Goal: Check status: Check status

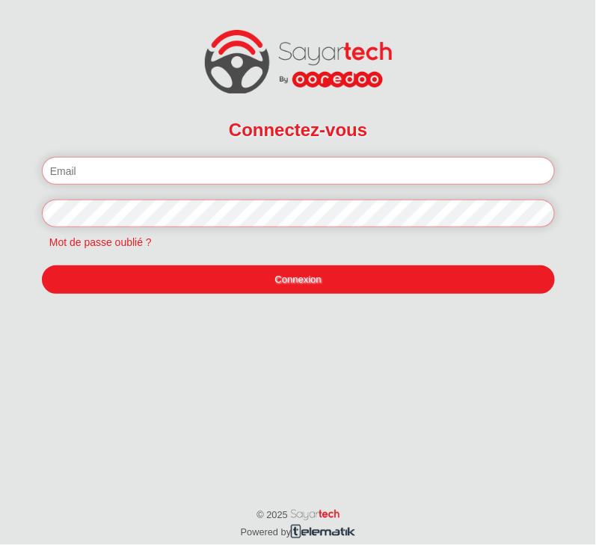
type input "[EMAIL_ADDRESS][DOMAIN_NAME]"
click at [314, 277] on link "Connexion" at bounding box center [298, 280] width 513 height 28
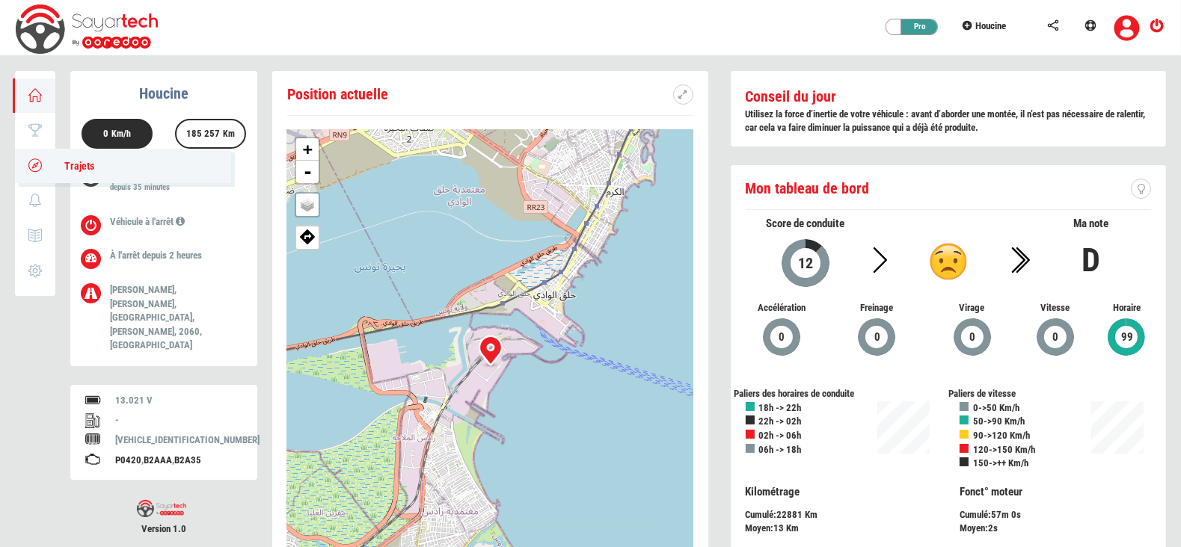
click at [37, 165] on icon at bounding box center [35, 165] width 17 height 10
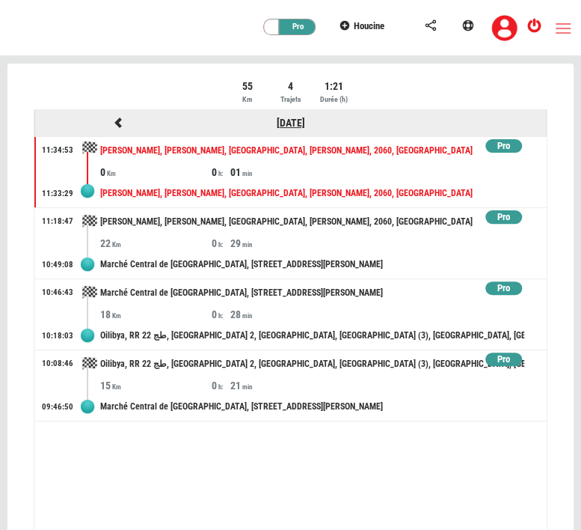
click at [294, 121] on link "[DATE]" at bounding box center [291, 123] width 28 height 12
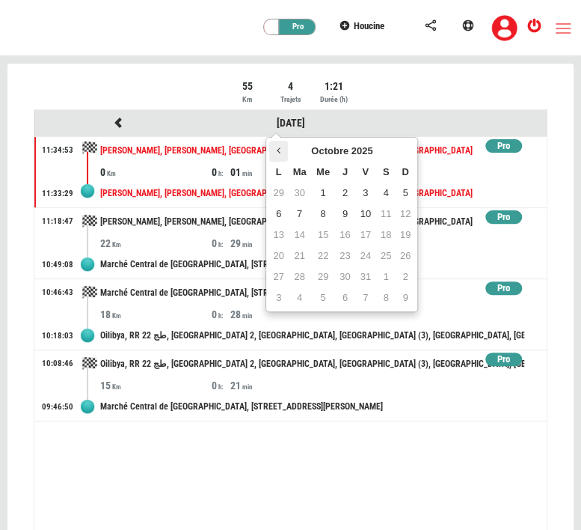
click at [277, 152] on icon at bounding box center [279, 150] width 4 height 10
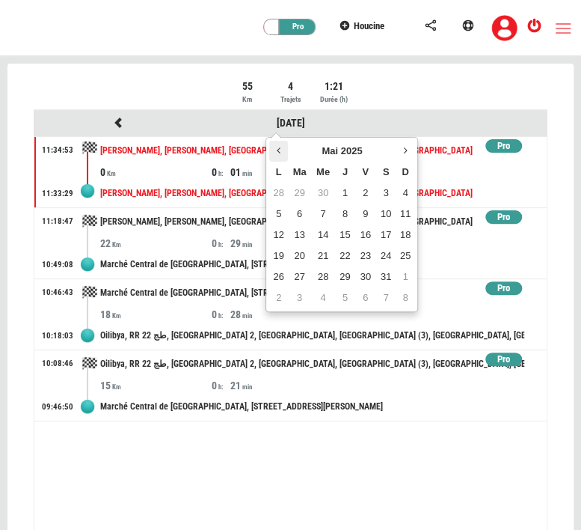
click at [277, 152] on icon at bounding box center [279, 150] width 4 height 10
click at [369, 194] on td "4" at bounding box center [365, 192] width 20 height 21
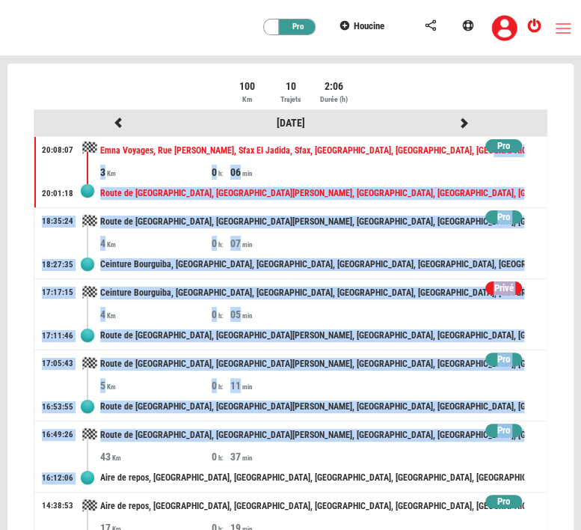
drag, startPoint x: 530, startPoint y: 147, endPoint x: 555, endPoint y: 456, distance: 309.9
click at [555, 456] on div "100 Km 10 Trajets 2:06 Durée (h) [DATE] Pro 20:08:07 20:01:18 Emna Voyages, [GE…" at bounding box center [290, 312] width 536 height 466
click at [556, 284] on div "100 Km 10 Trajets 2:06 Durée (h) [DATE] Pro 20:08:07 20:01:18 Emna Voyages, [GE…" at bounding box center [290, 312] width 536 height 466
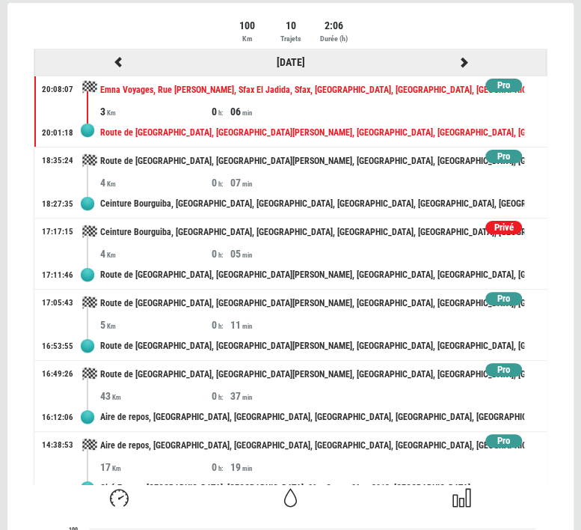
click at [457, 64] on icon at bounding box center [463, 62] width 13 height 10
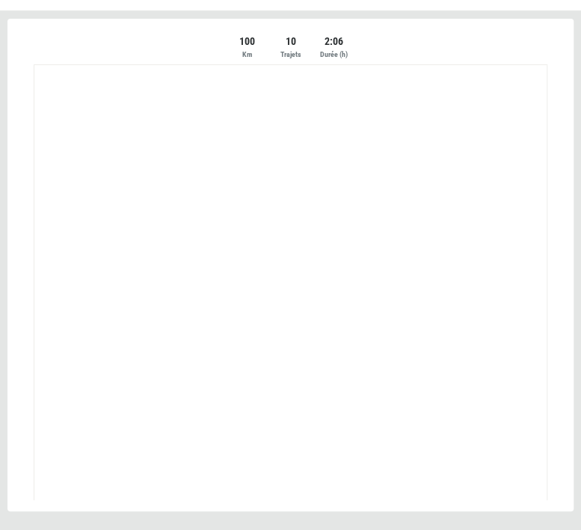
scroll to position [44, 0]
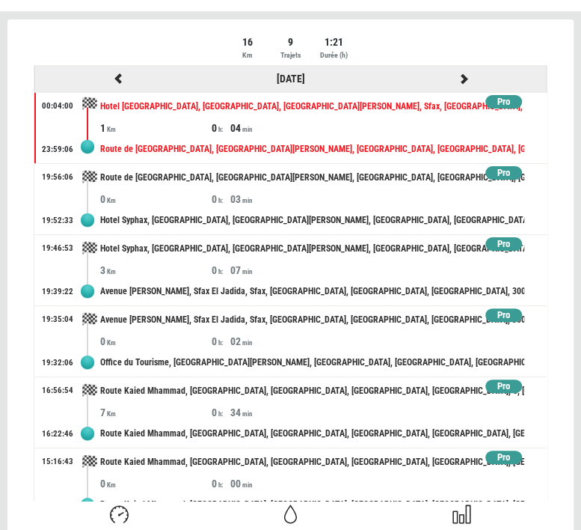
click at [457, 75] on icon at bounding box center [463, 78] width 13 height 10
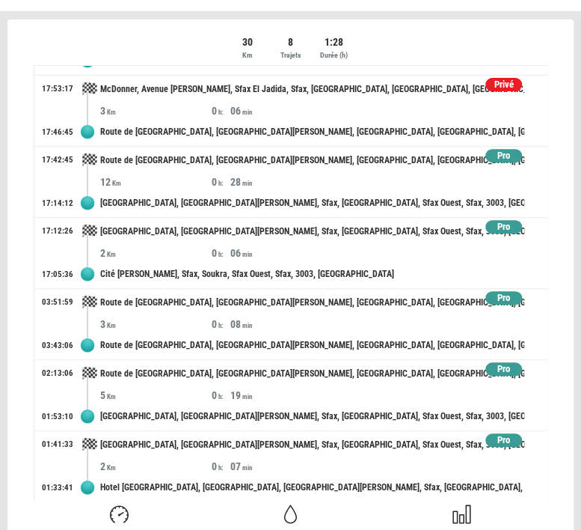
scroll to position [0, 0]
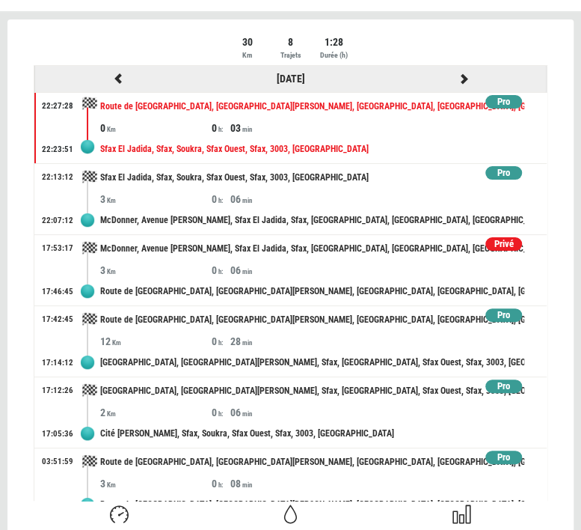
click at [457, 78] on icon at bounding box center [463, 78] width 13 height 10
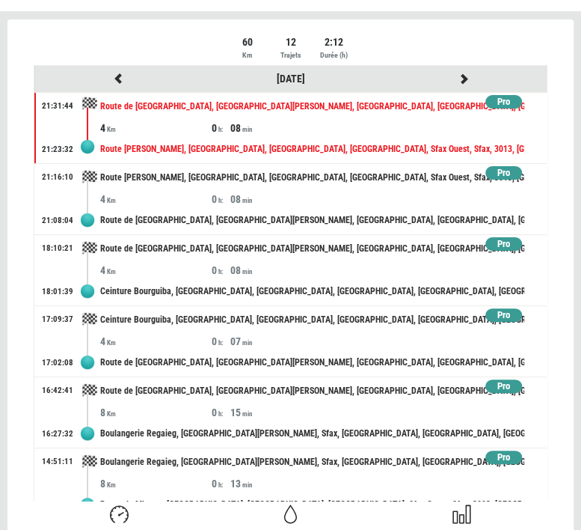
scroll to position [443, 0]
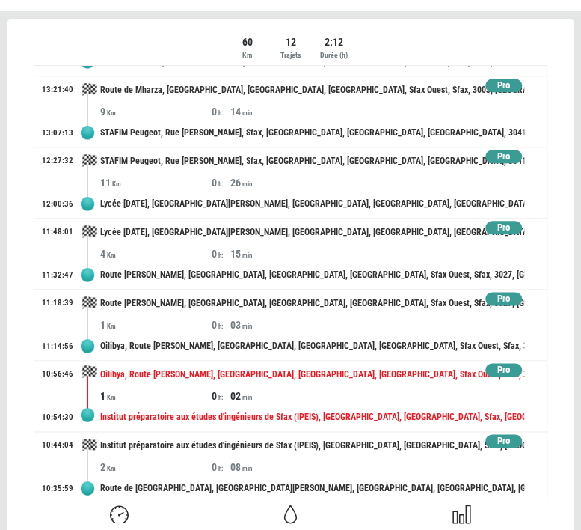
click at [369, 381] on div "Oilibya, Route [PERSON_NAME], [GEOGRAPHIC_DATA], [GEOGRAPHIC_DATA], [GEOGRAPHIC…" at bounding box center [312, 374] width 424 height 28
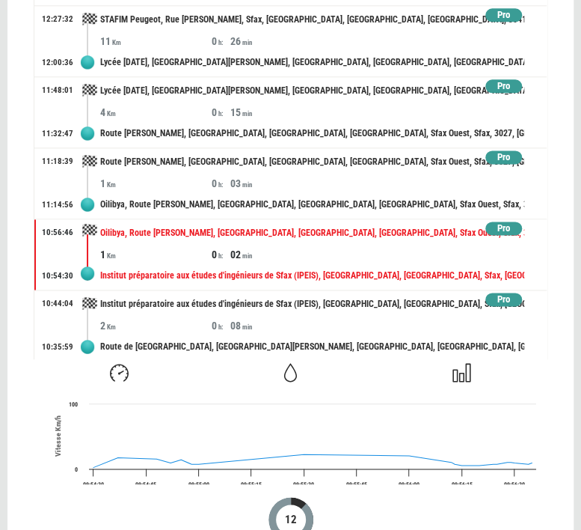
scroll to position [135, 0]
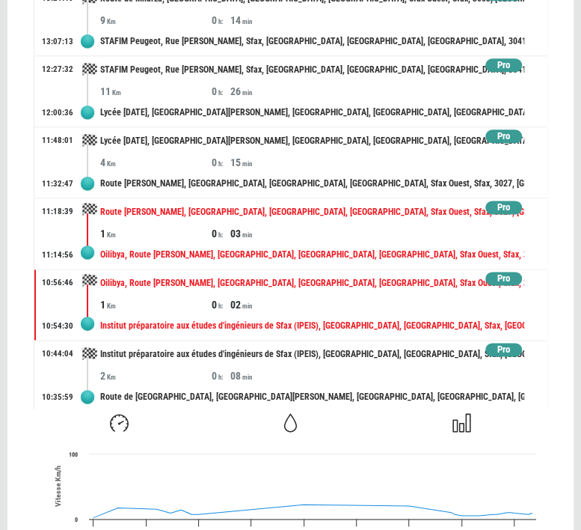
click at [310, 227] on div "03" at bounding box center [285, 233] width 111 height 15
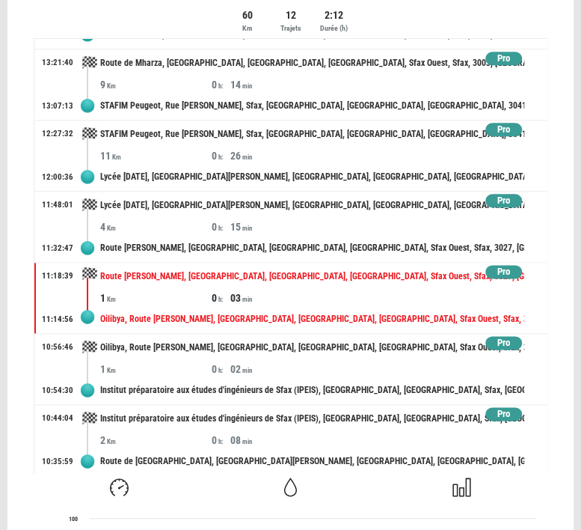
scroll to position [34, 0]
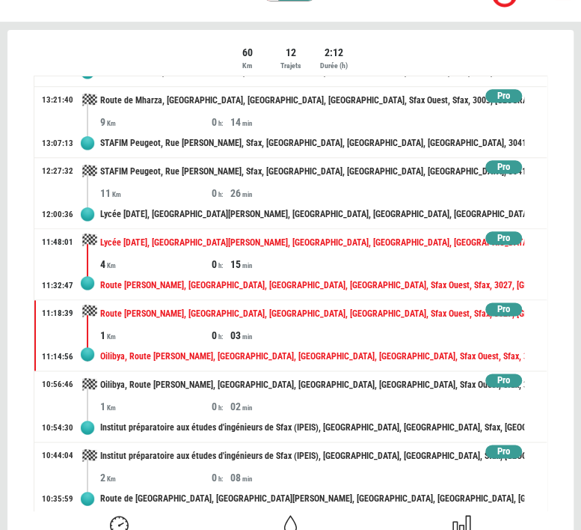
click at [284, 259] on div "15" at bounding box center [285, 264] width 111 height 15
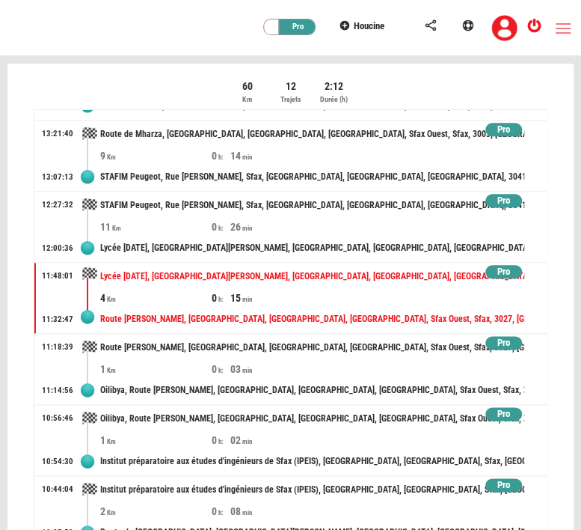
scroll to position [0, 0]
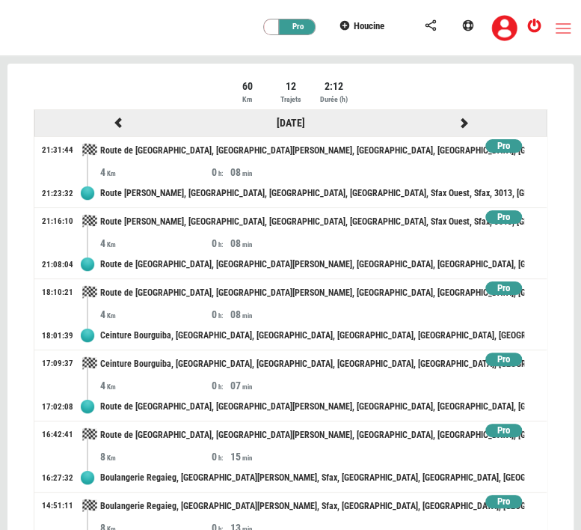
click at [457, 122] on icon at bounding box center [463, 122] width 13 height 10
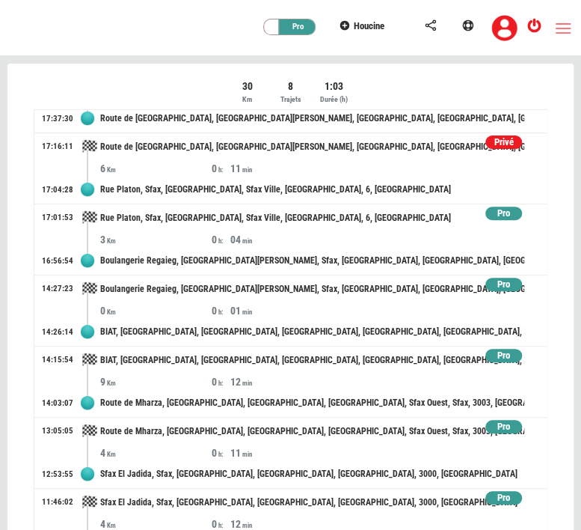
scroll to position [159, 0]
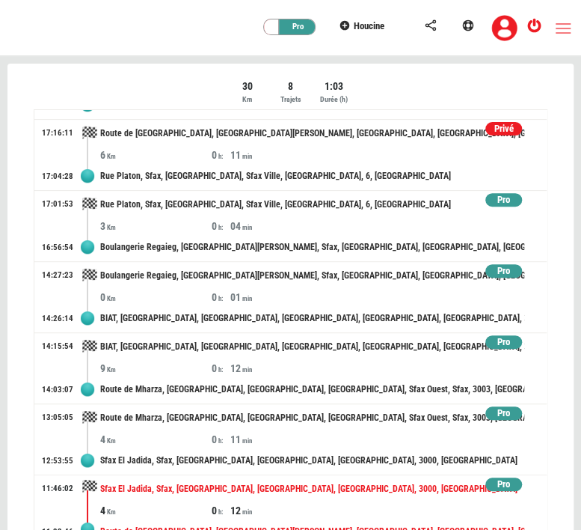
click at [417, 509] on div "4 0 12" at bounding box center [323, 510] width 447 height 15
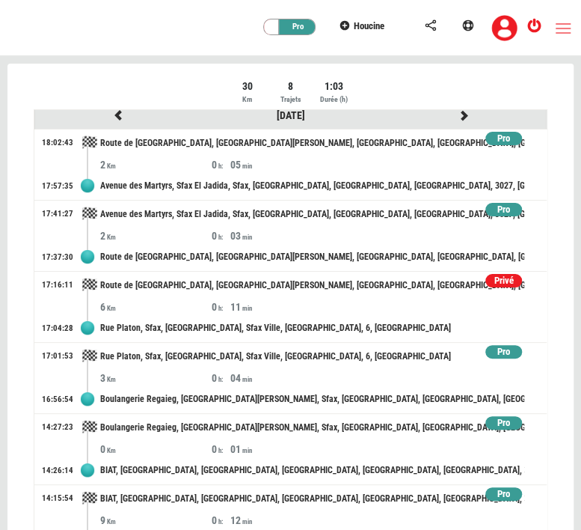
scroll to position [6, 0]
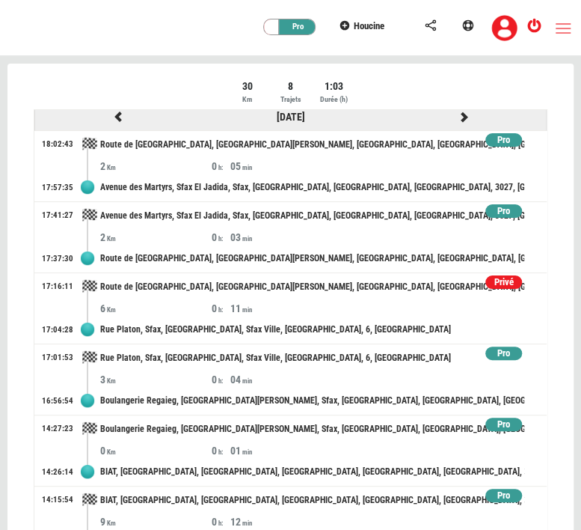
click at [457, 117] on icon at bounding box center [463, 116] width 13 height 10
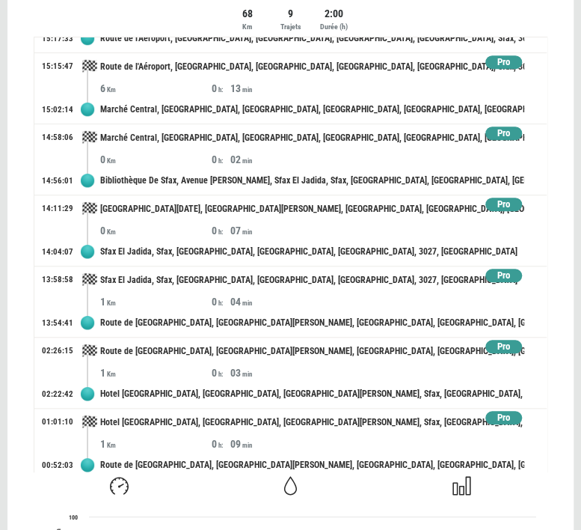
scroll to position [230, 0]
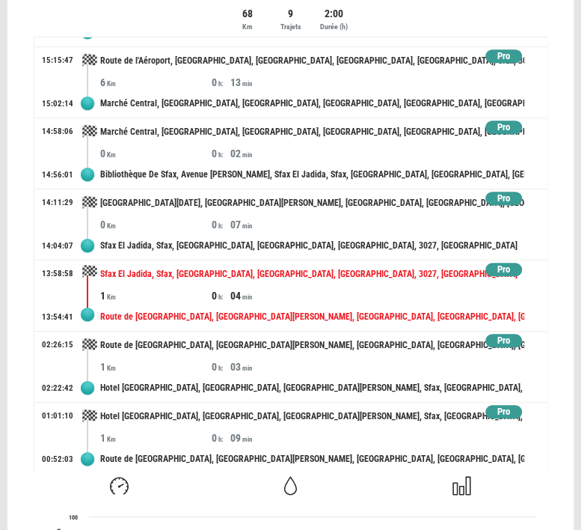
click at [291, 300] on div "04" at bounding box center [285, 295] width 111 height 15
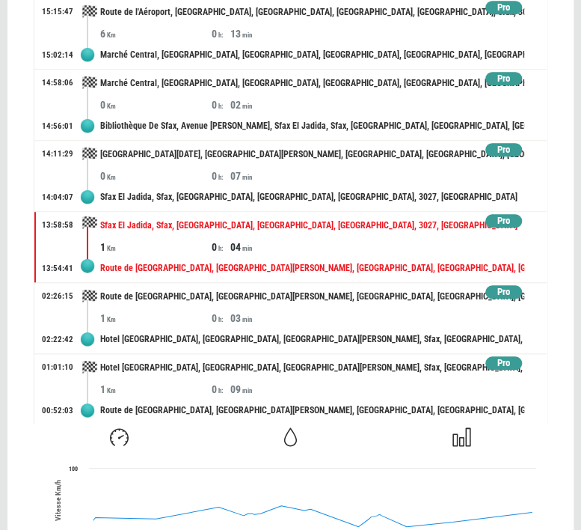
scroll to position [123, 0]
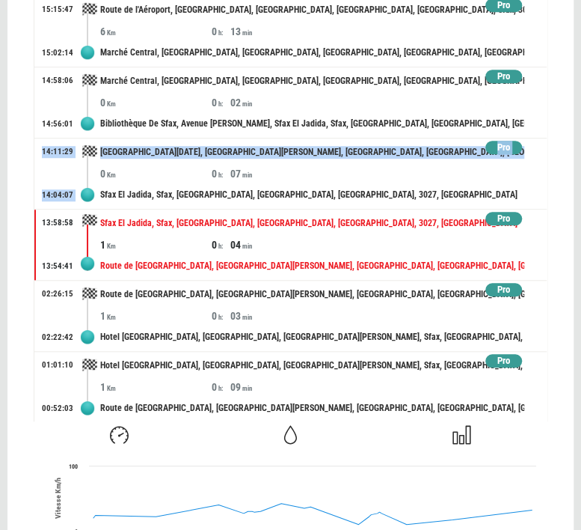
drag, startPoint x: 530, startPoint y: 159, endPoint x: 531, endPoint y: 132, distance: 27.7
click at [531, 132] on div "[DATE] Pro 21:06:09 20:59:47 [GEOGRAPHIC_DATA], [GEOGRAPHIC_DATA][PERSON_NAME],…" at bounding box center [291, 204] width 514 height 435
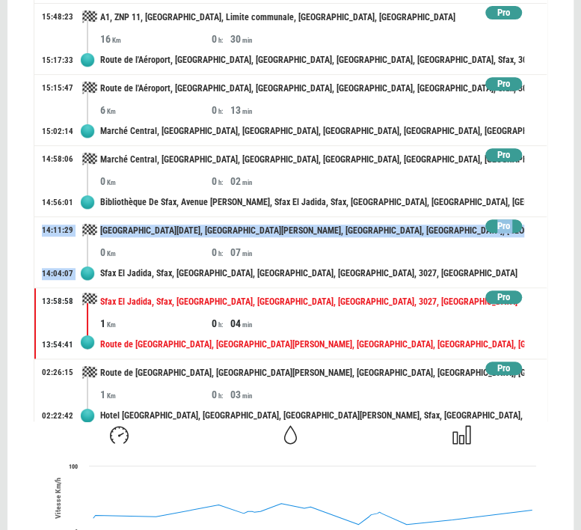
scroll to position [150, 0]
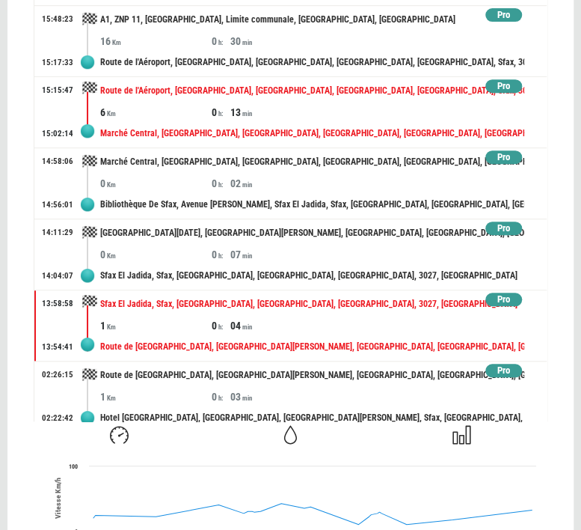
click at [352, 107] on div "6 0 13" at bounding box center [323, 112] width 447 height 15
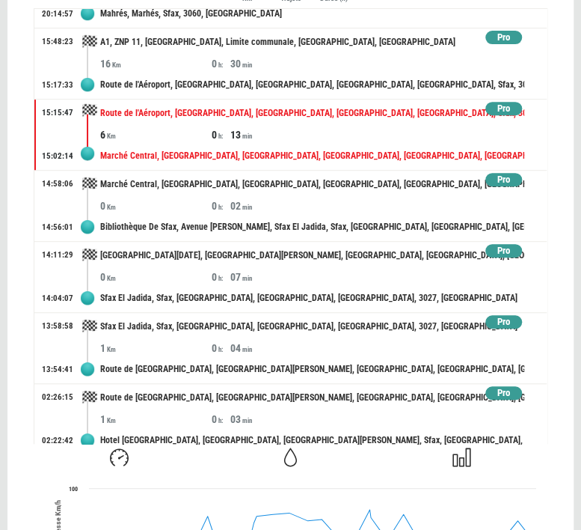
scroll to position [97, 0]
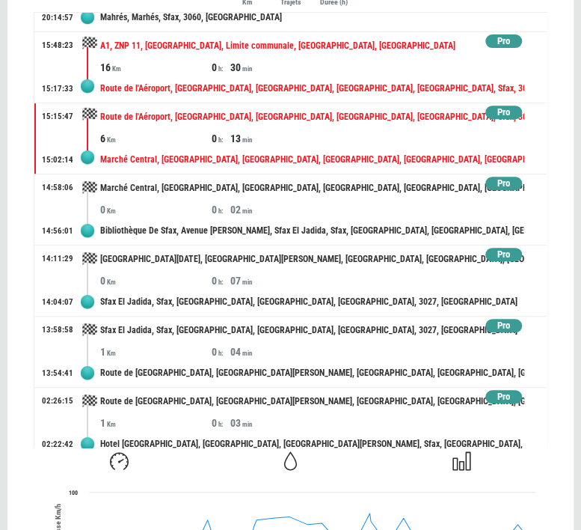
click at [342, 65] on div "16 0 30" at bounding box center [323, 67] width 447 height 15
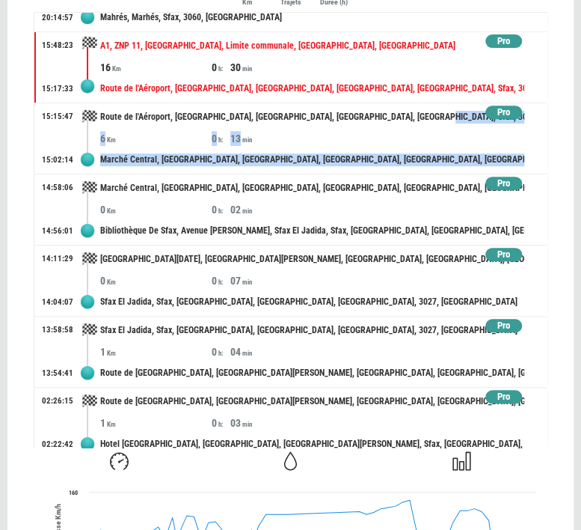
drag, startPoint x: 529, startPoint y: 147, endPoint x: 531, endPoint y: 111, distance: 36.7
click at [531, 111] on div "[DATE] Pro 21:06:09 20:59:47 [GEOGRAPHIC_DATA], [GEOGRAPHIC_DATA][PERSON_NAME],…" at bounding box center [291, 230] width 514 height 435
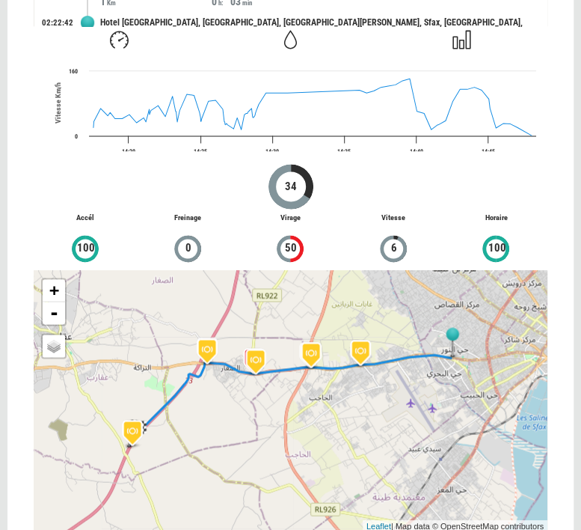
scroll to position [525, 0]
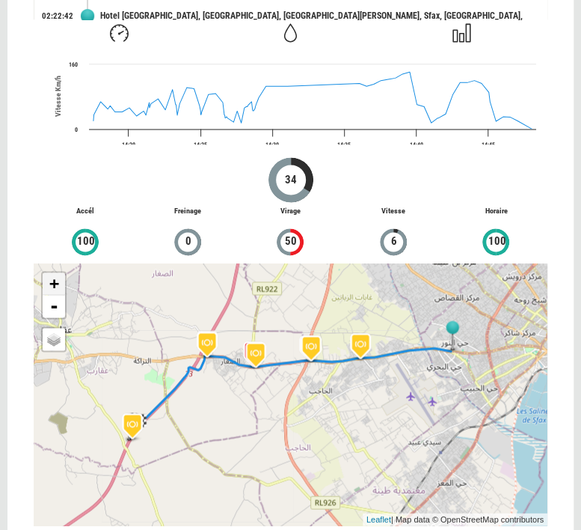
click at [49, 278] on link "+" at bounding box center [54, 283] width 22 height 22
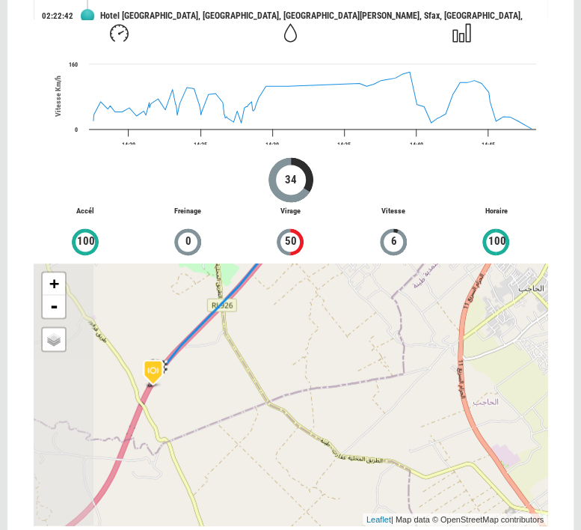
drag, startPoint x: 157, startPoint y: 416, endPoint x: 348, endPoint y: 314, distance: 216.1
click at [348, 314] on div "+ - OSM Map Google Map Google Satellite Leaflet | Map data © OpenStreetMap cont…" at bounding box center [291, 394] width 514 height 262
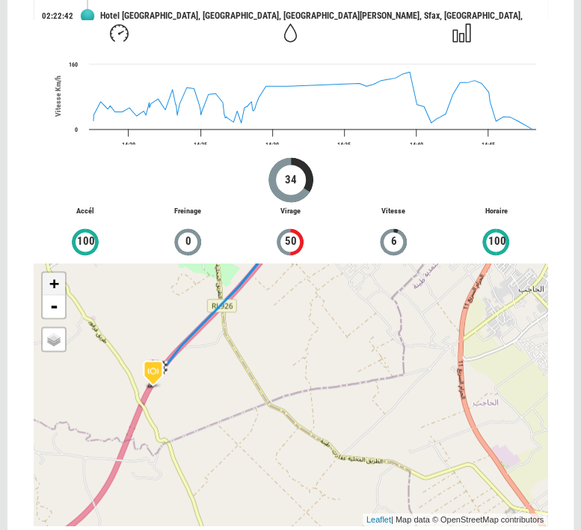
click at [49, 274] on link "+" at bounding box center [54, 283] width 22 height 22
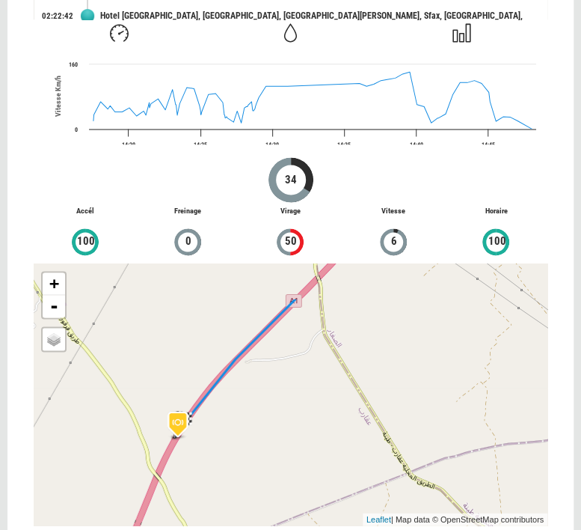
drag, startPoint x: 122, startPoint y: 352, endPoint x: 248, endPoint y: 438, distance: 152.3
click at [248, 438] on div "+ - OSM Map Google Map Google Satellite Leaflet | Map data © OpenStreetMap cont…" at bounding box center [291, 394] width 514 height 262
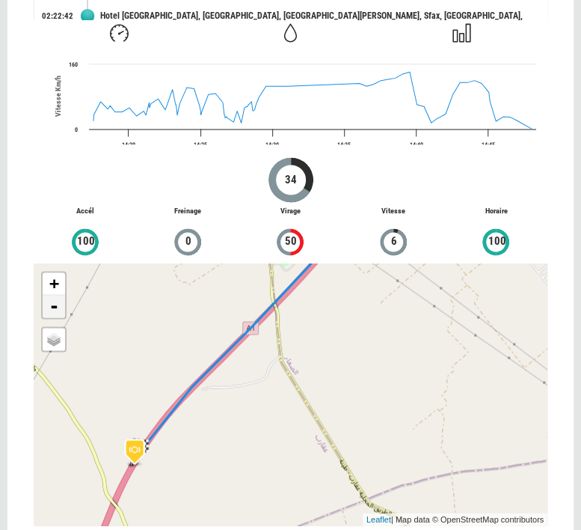
click at [56, 303] on link "-" at bounding box center [54, 306] width 22 height 22
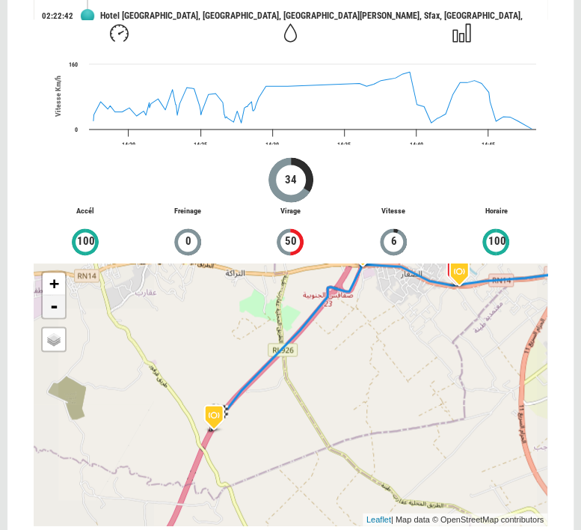
click at [56, 303] on link "-" at bounding box center [54, 306] width 22 height 22
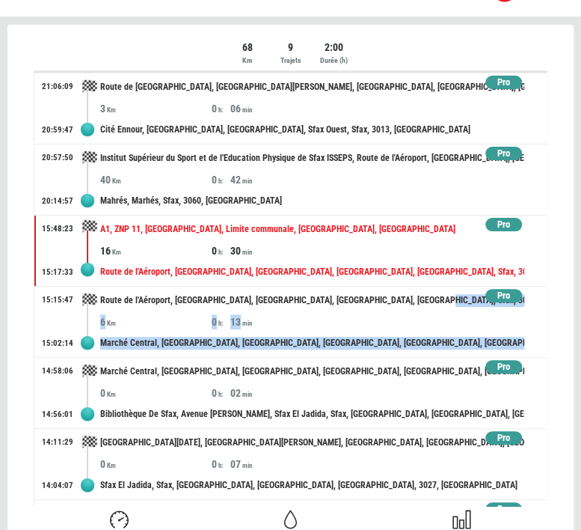
scroll to position [0, 0]
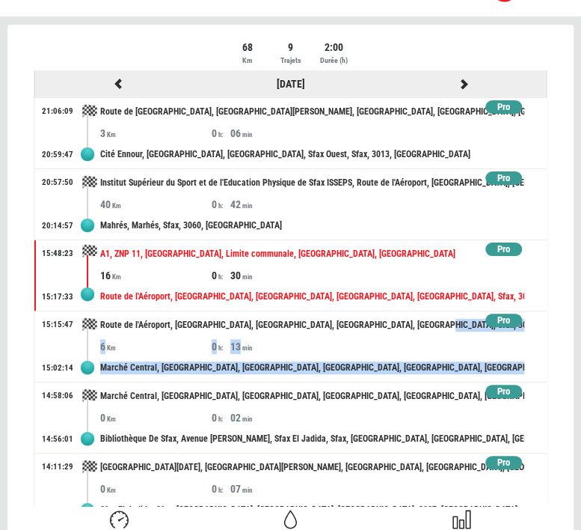
click at [457, 84] on icon at bounding box center [463, 84] width 13 height 10
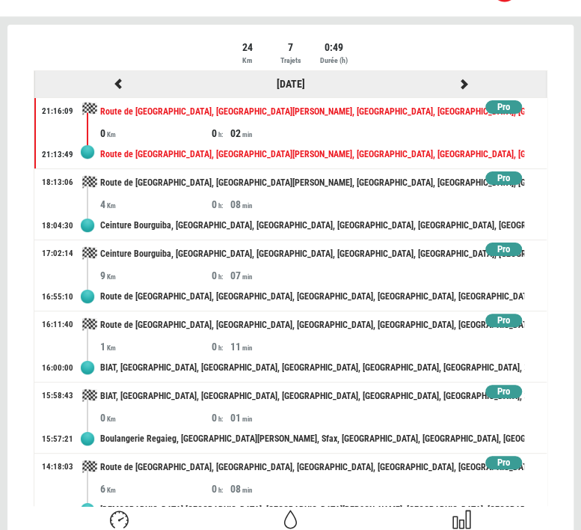
click at [457, 79] on icon at bounding box center [463, 84] width 13 height 10
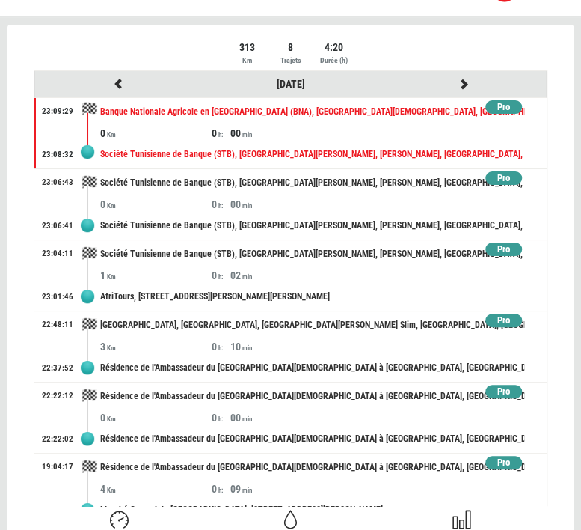
scroll to position [37, 0]
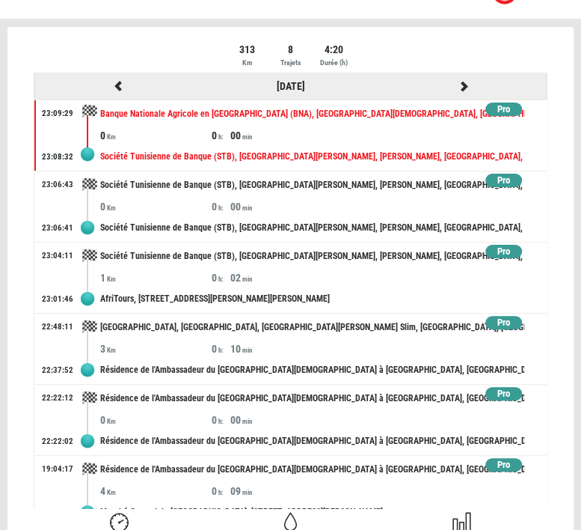
click at [457, 86] on icon at bounding box center [463, 86] width 13 height 10
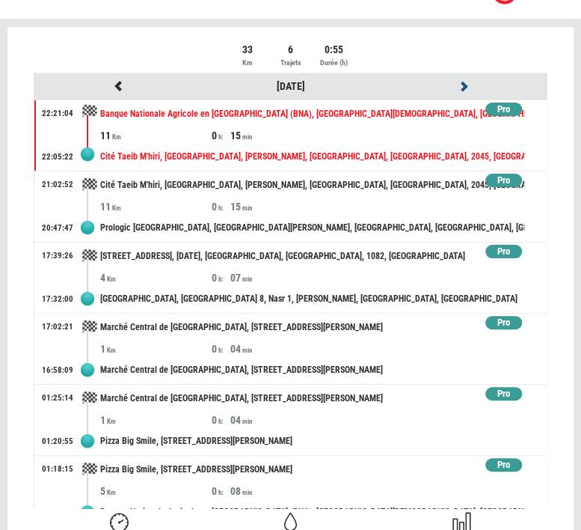
click at [457, 86] on icon at bounding box center [463, 86] width 13 height 10
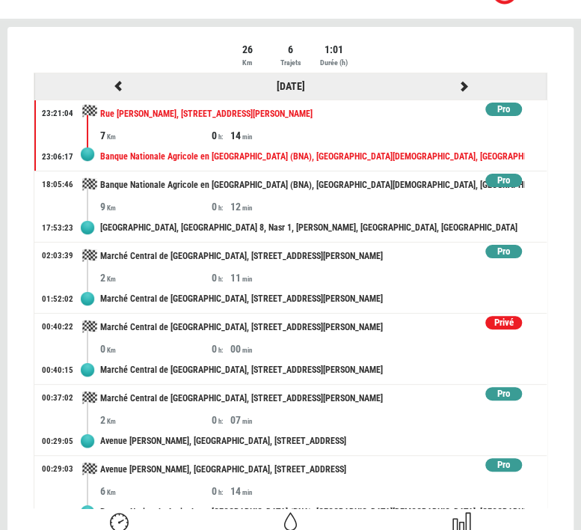
click at [457, 83] on icon at bounding box center [463, 86] width 13 height 10
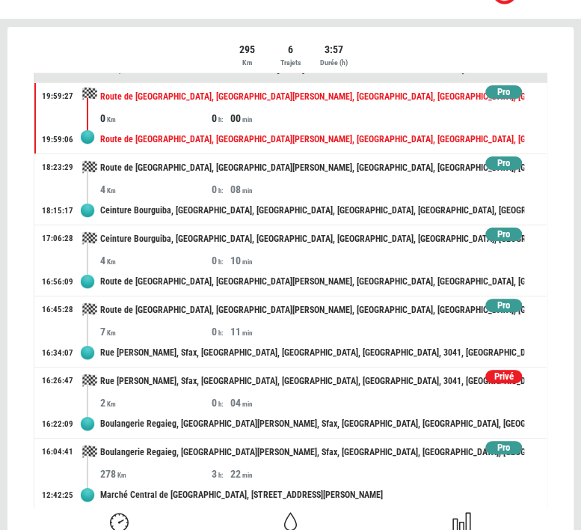
scroll to position [0, 0]
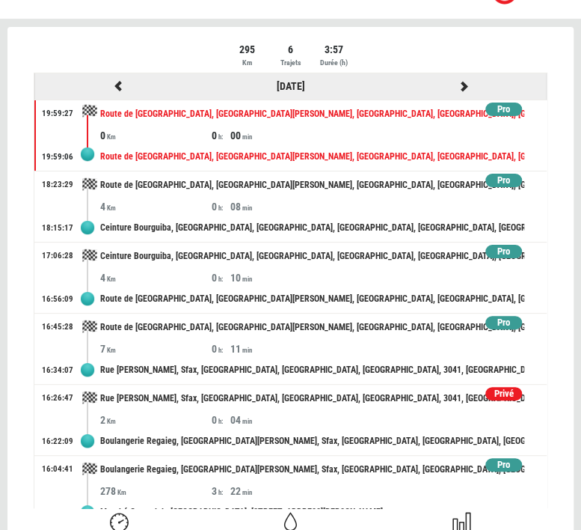
click at [457, 83] on icon at bounding box center [463, 86] width 13 height 10
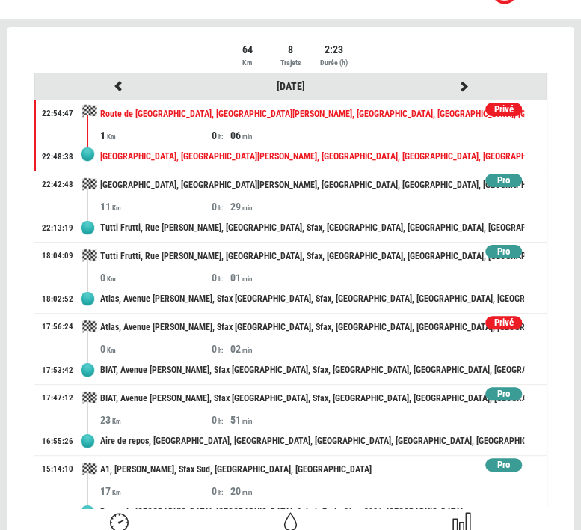
scroll to position [159, 0]
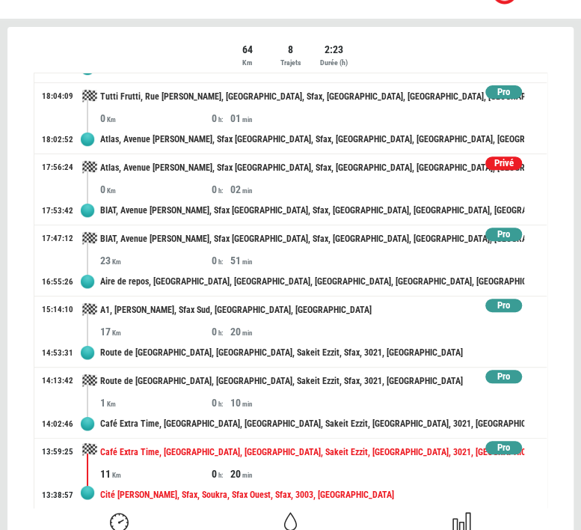
click at [206, 466] on div "11" at bounding box center [155, 473] width 111 height 15
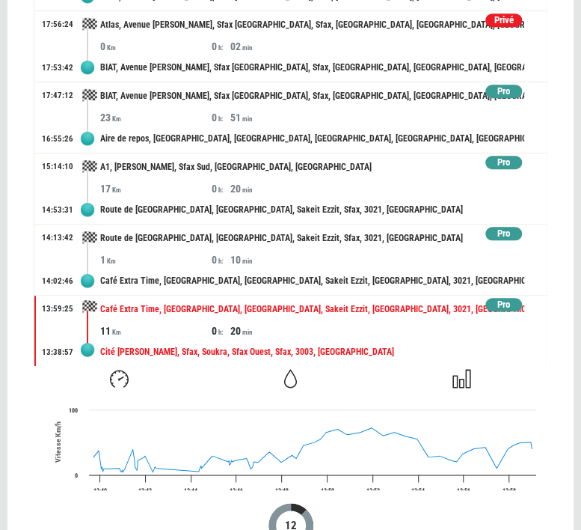
scroll to position [174, 0]
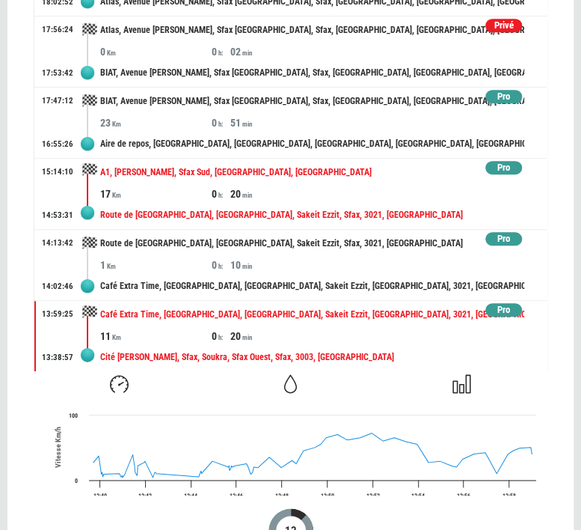
click at [292, 159] on div "A1, [PERSON_NAME], Sfax Sud, [GEOGRAPHIC_DATA], [GEOGRAPHIC_DATA]" at bounding box center [312, 173] width 424 height 28
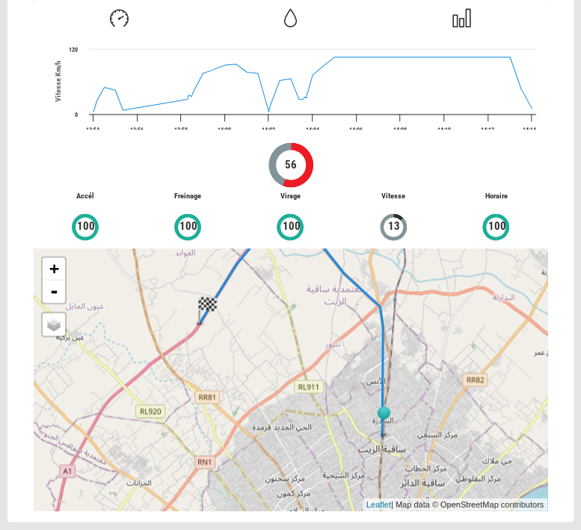
scroll to position [550, 0]
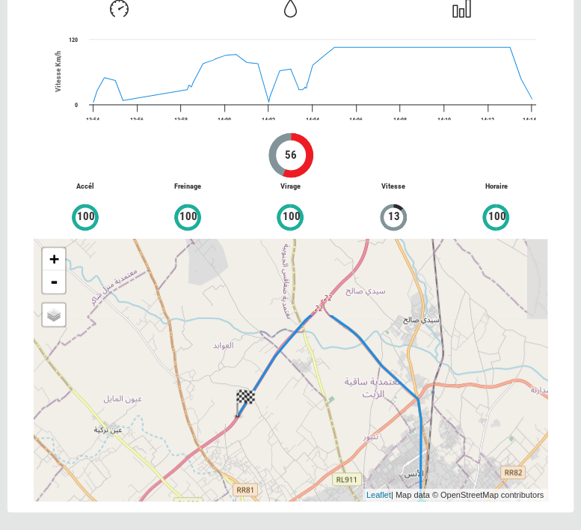
drag, startPoint x: 418, startPoint y: 325, endPoint x: 466, endPoint y: 434, distance: 118.5
click at [466, 434] on div "+ - OSM Map Google Map Google Satellite Leaflet | Map data © OpenStreetMap cont…" at bounding box center [291, 370] width 514 height 262
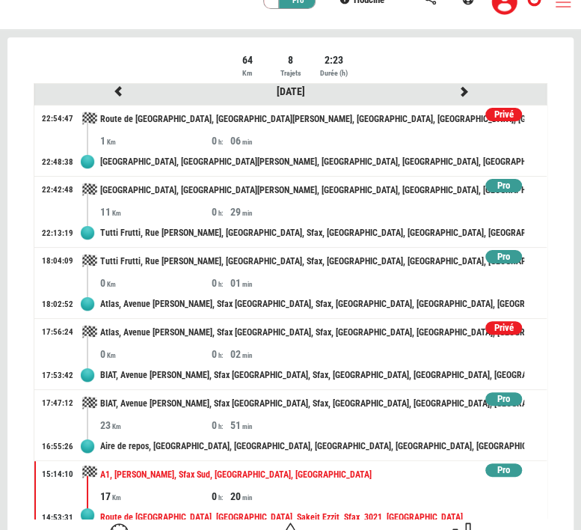
scroll to position [0, 0]
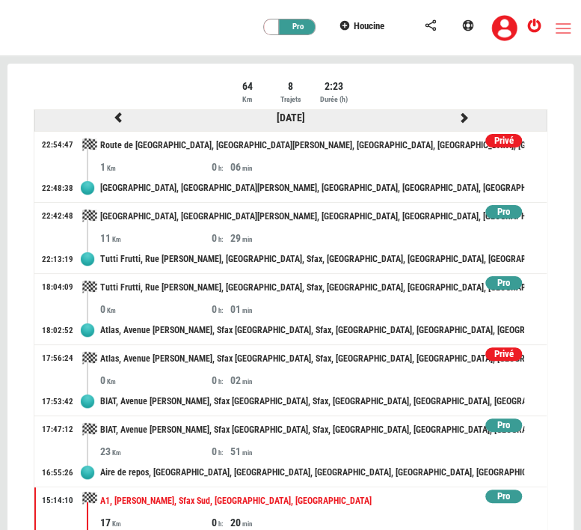
click at [457, 115] on icon at bounding box center [463, 117] width 13 height 10
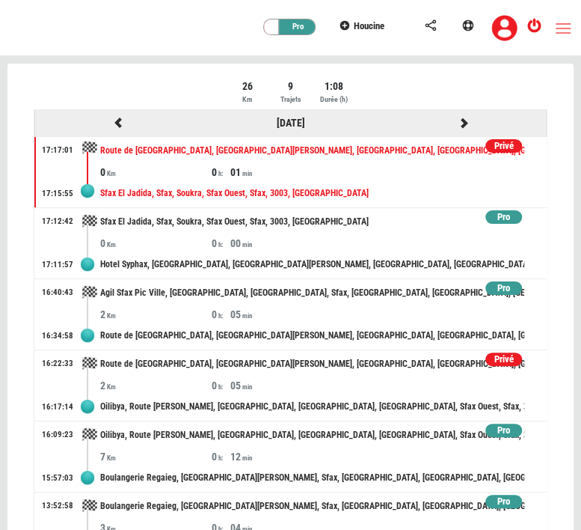
click at [457, 117] on icon at bounding box center [463, 122] width 13 height 10
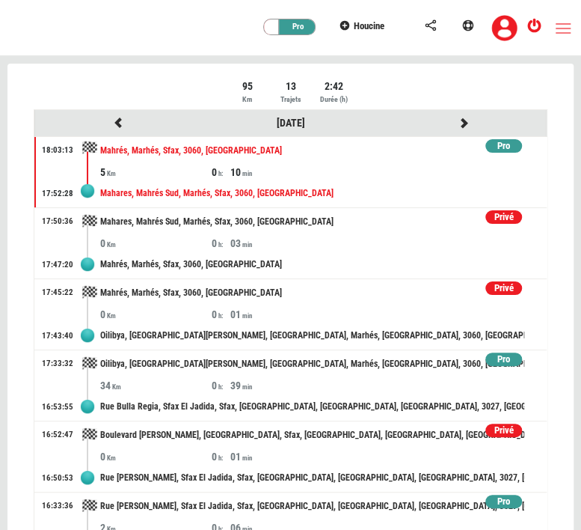
click at [496, 281] on div "Privé" at bounding box center [503, 288] width 37 height 14
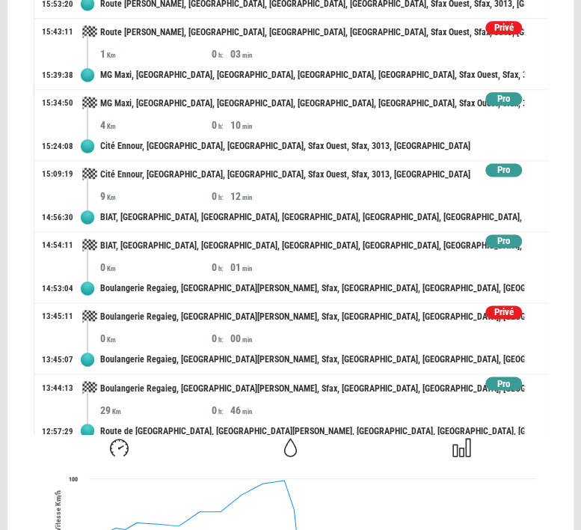
scroll to position [514, 0]
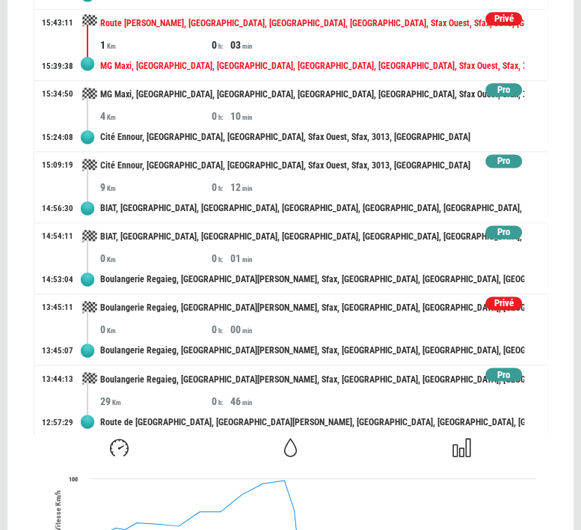
click at [343, 44] on div "1 0 03" at bounding box center [323, 44] width 447 height 15
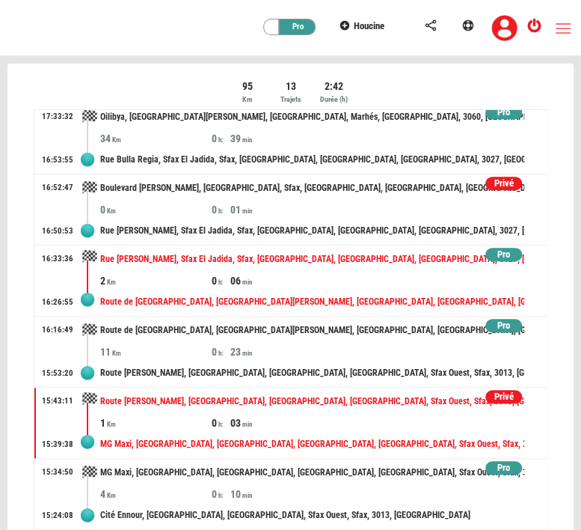
scroll to position [249, 0]
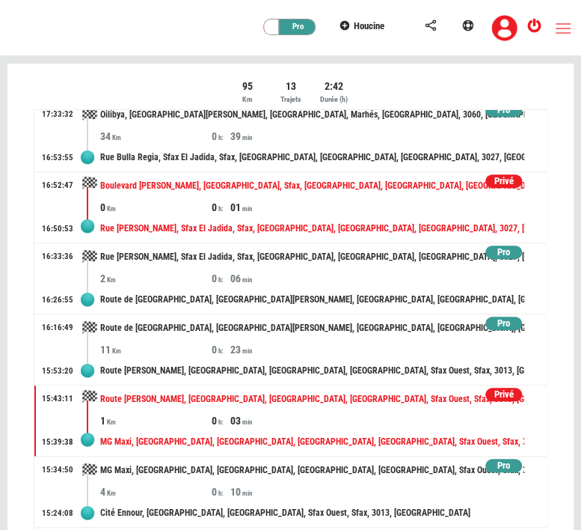
click at [343, 215] on div "Rue [PERSON_NAME], Sfax El Jadida, Sfax, [GEOGRAPHIC_DATA], [GEOGRAPHIC_DATA], …" at bounding box center [312, 229] width 424 height 28
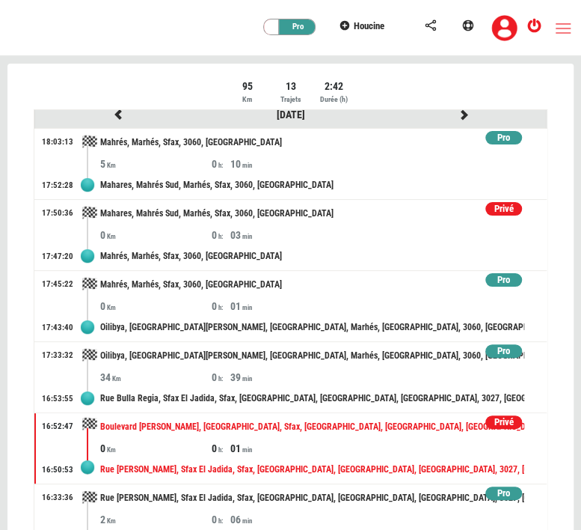
scroll to position [10, 0]
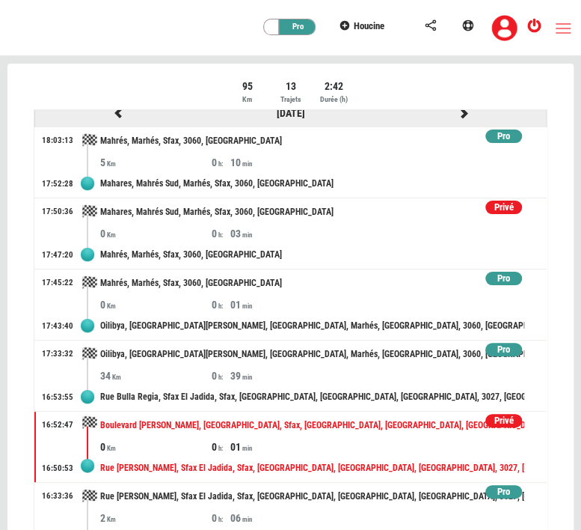
click at [457, 112] on icon at bounding box center [463, 113] width 13 height 10
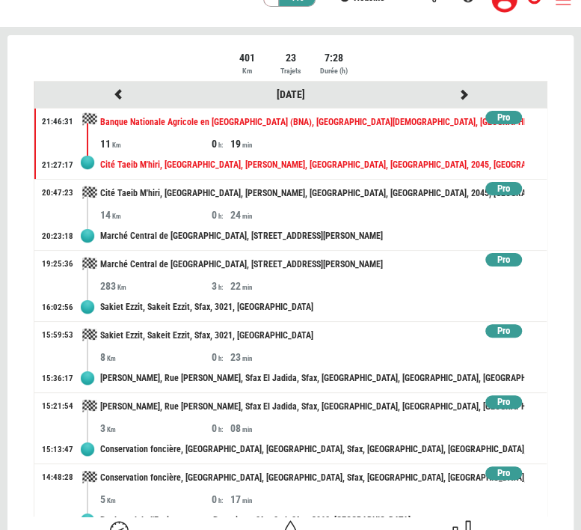
scroll to position [24, 0]
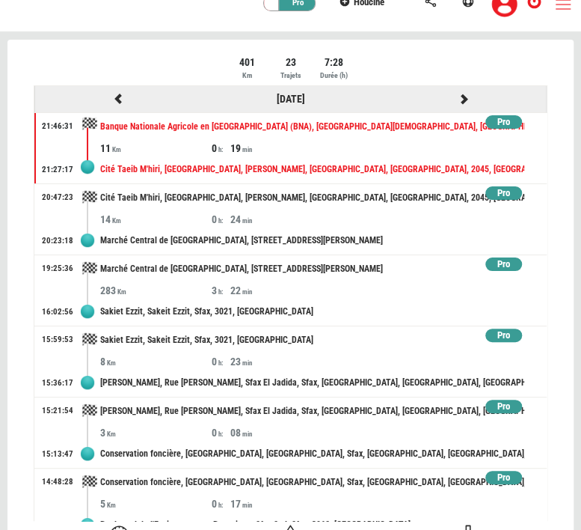
click at [457, 98] on icon at bounding box center [463, 98] width 13 height 10
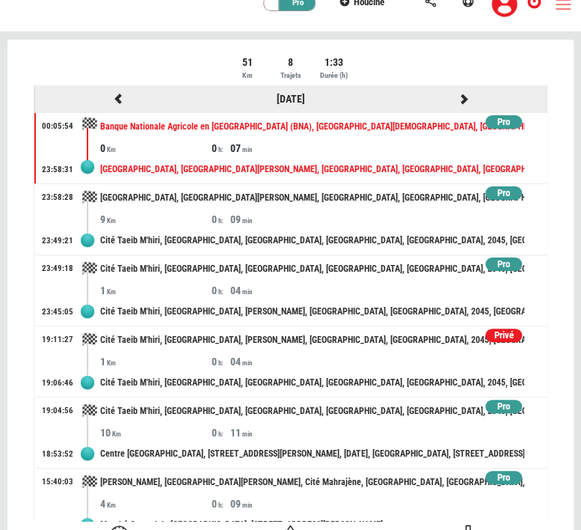
click at [457, 98] on icon at bounding box center [463, 98] width 13 height 10
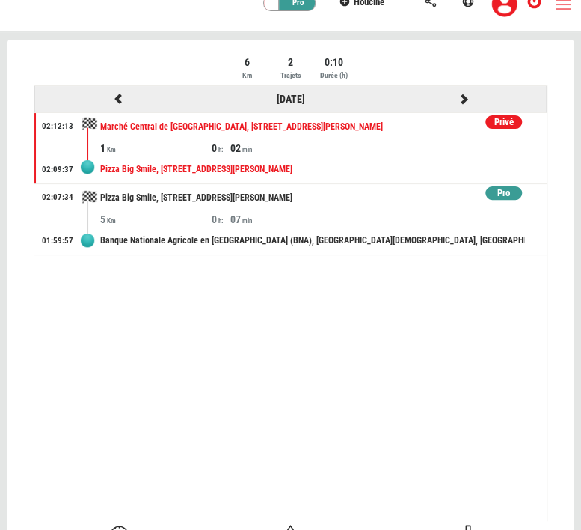
click at [465, 96] on icon at bounding box center [463, 98] width 13 height 10
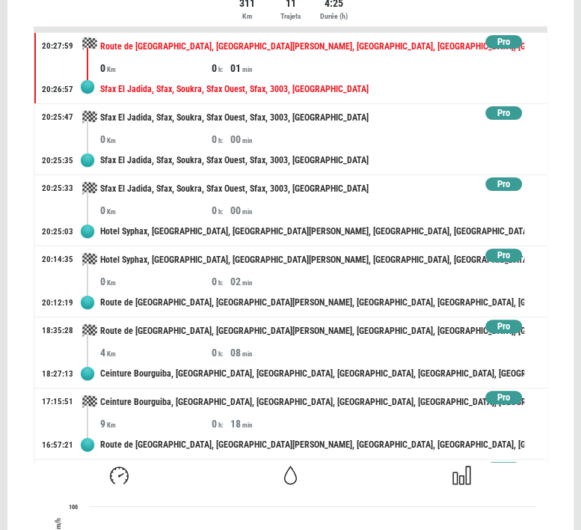
scroll to position [0, 0]
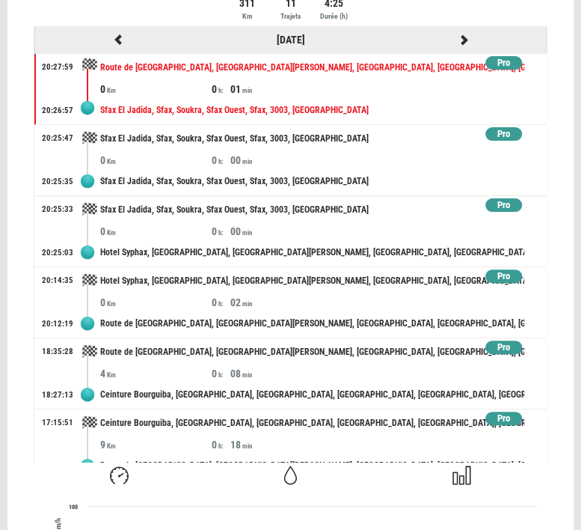
click at [457, 37] on icon at bounding box center [463, 39] width 13 height 10
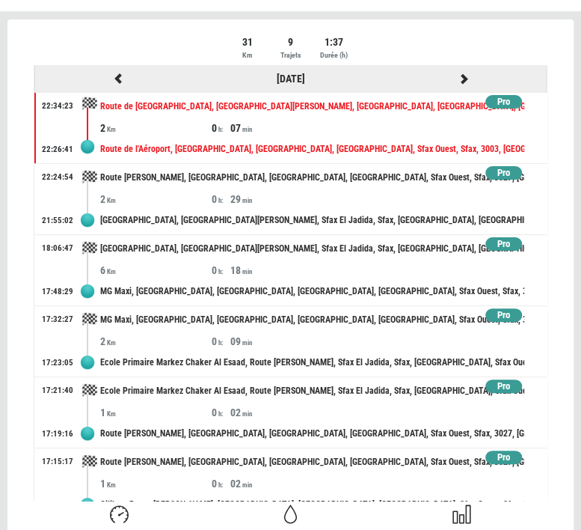
click at [448, 71] on div at bounding box center [463, 79] width 173 height 19
click at [457, 78] on icon at bounding box center [463, 78] width 13 height 10
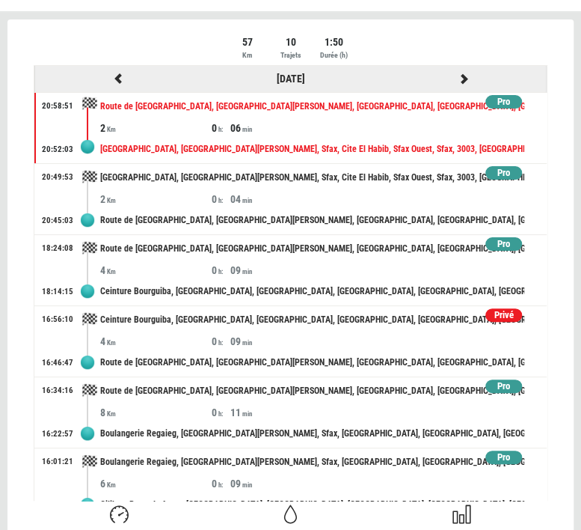
click at [457, 82] on icon at bounding box center [463, 78] width 13 height 10
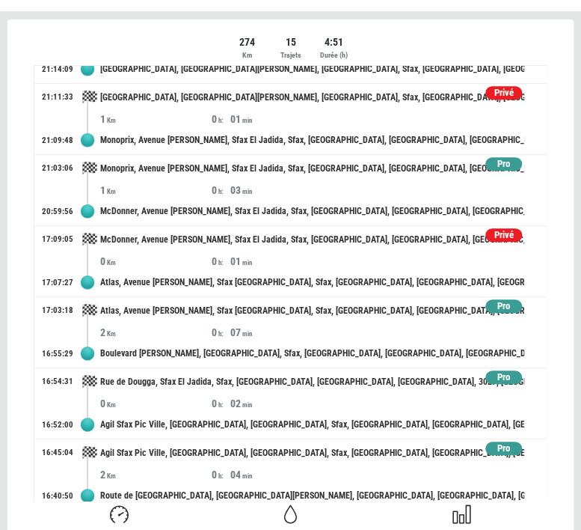
scroll to position [655, 0]
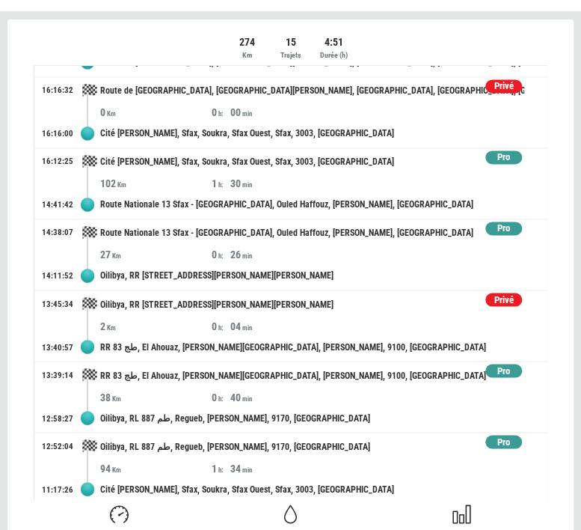
click at [485, 292] on div "Privé" at bounding box center [503, 299] width 37 height 14
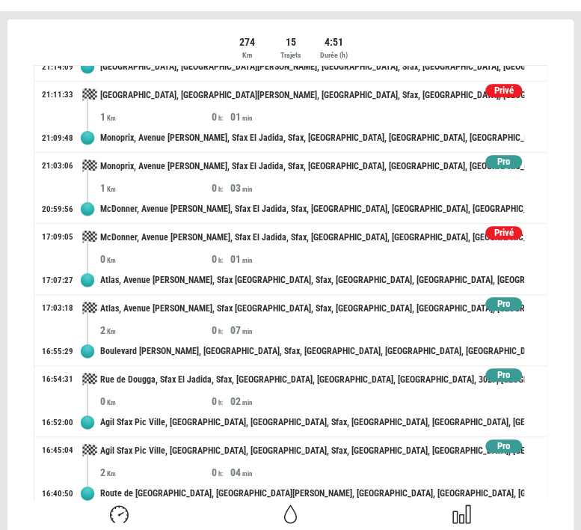
scroll to position [0, 0]
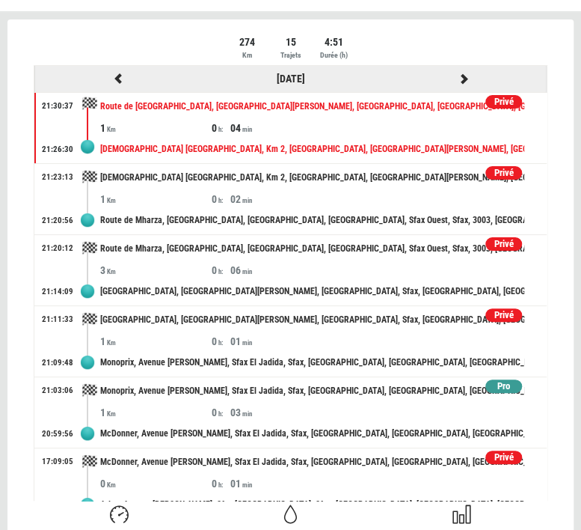
click at [457, 76] on icon at bounding box center [463, 78] width 13 height 10
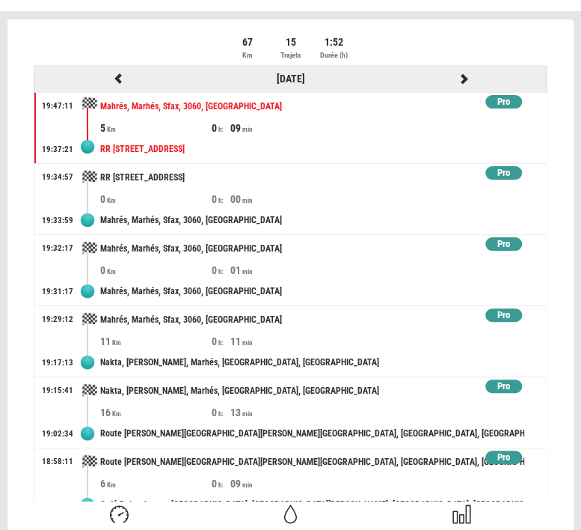
click at [449, 71] on div at bounding box center [463, 79] width 173 height 19
click at [457, 80] on icon at bounding box center [463, 78] width 13 height 10
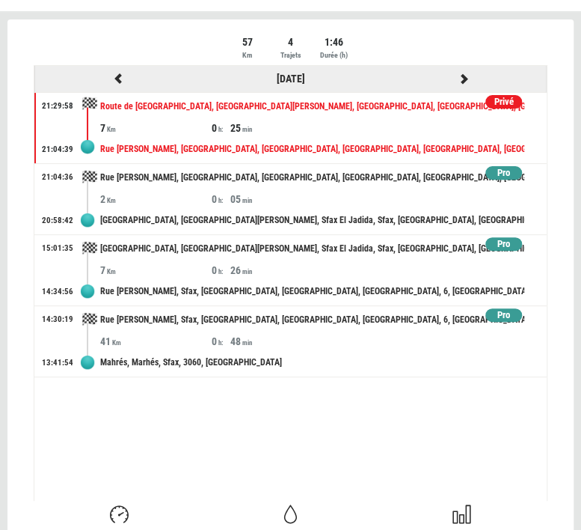
click at [464, 76] on icon at bounding box center [463, 78] width 13 height 10
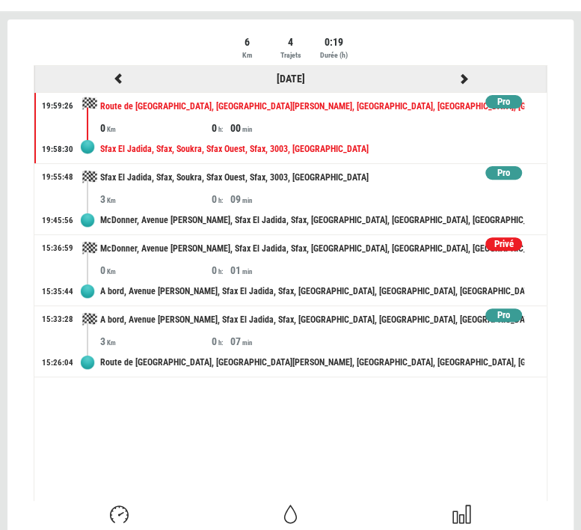
click at [463, 77] on icon at bounding box center [463, 78] width 13 height 10
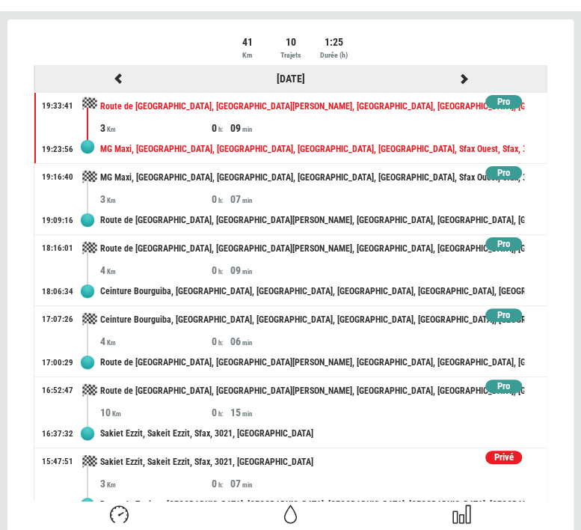
click at [457, 76] on icon at bounding box center [463, 78] width 13 height 10
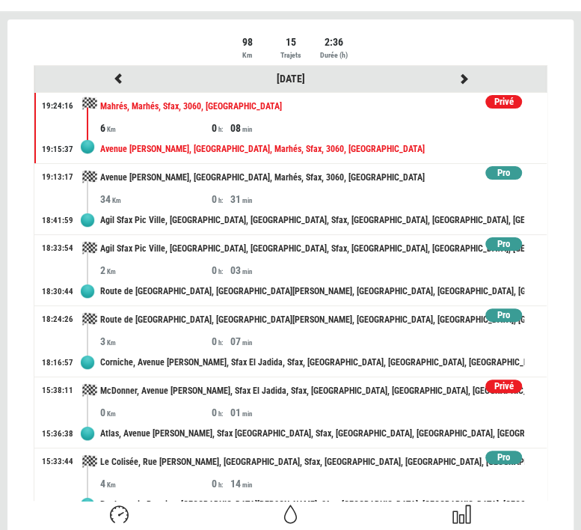
scroll to position [655, 0]
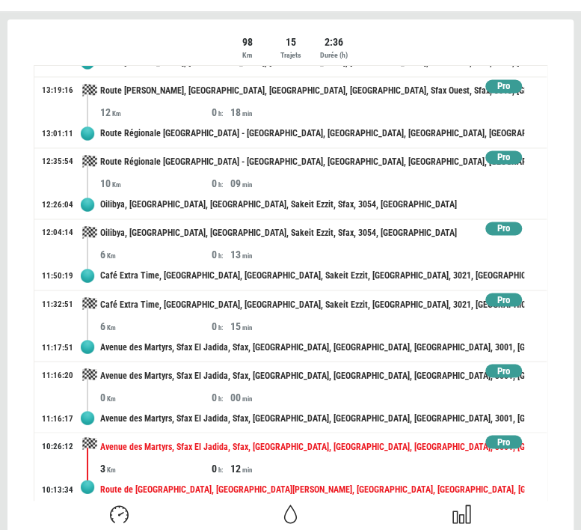
click at [374, 467] on div "3 0 12" at bounding box center [323, 467] width 447 height 15
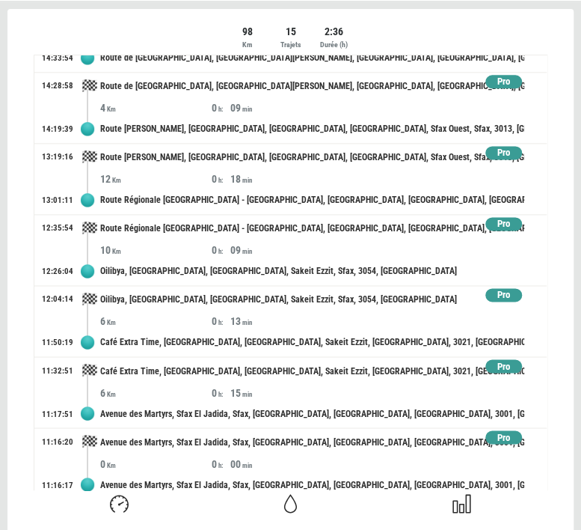
scroll to position [574, 0]
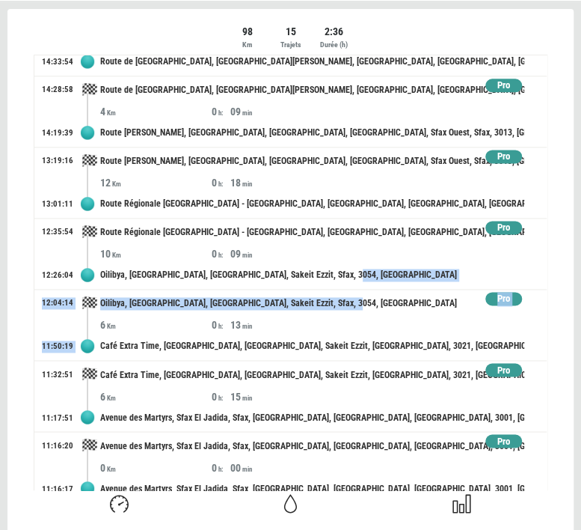
drag, startPoint x: 547, startPoint y: 298, endPoint x: 550, endPoint y: 282, distance: 16.1
click at [550, 282] on div "98 Km 15 Trajets 2:36 Durée (h) [DATE] Privé 19:24:16 19:15:37 Mahrés, [GEOGRAP…" at bounding box center [290, 257] width 536 height 466
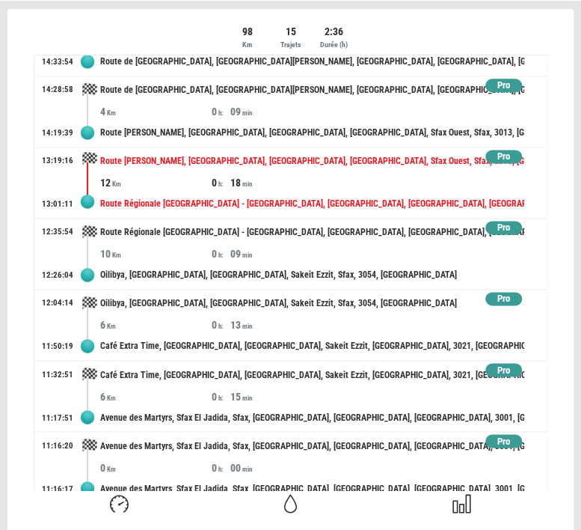
click at [273, 182] on div "18" at bounding box center [285, 182] width 111 height 15
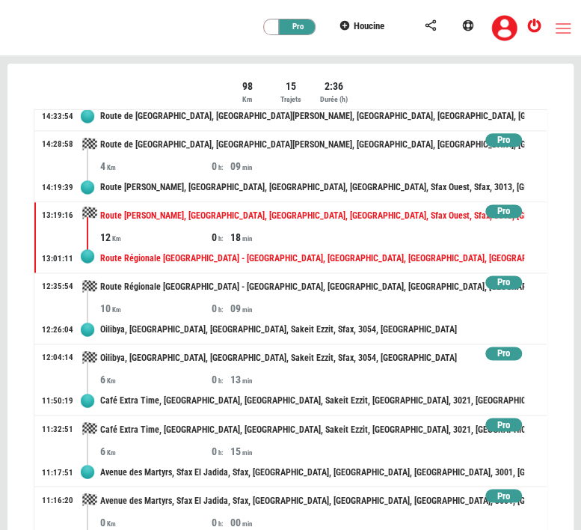
scroll to position [0, 0]
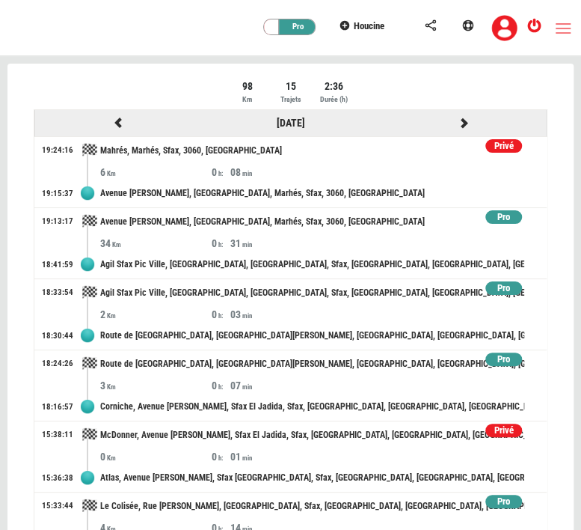
click at [457, 119] on icon at bounding box center [463, 122] width 13 height 10
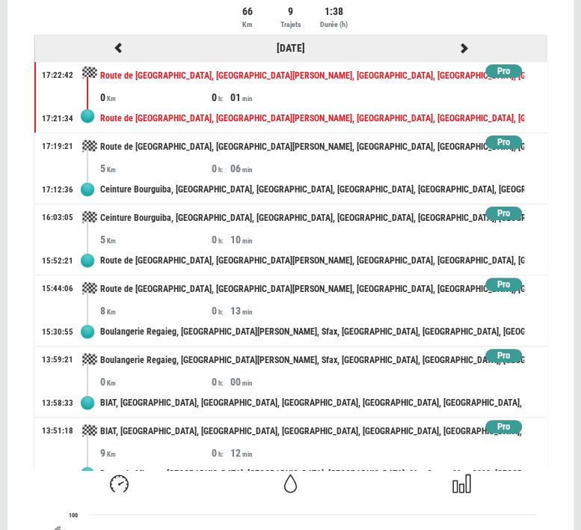
click at [438, 39] on div at bounding box center [463, 48] width 173 height 19
click at [457, 44] on icon at bounding box center [463, 48] width 13 height 10
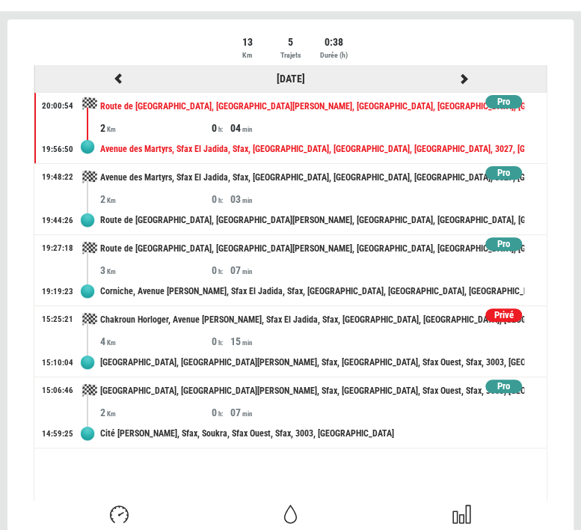
click at [461, 71] on div at bounding box center [463, 79] width 173 height 19
click at [464, 76] on icon at bounding box center [463, 78] width 13 height 10
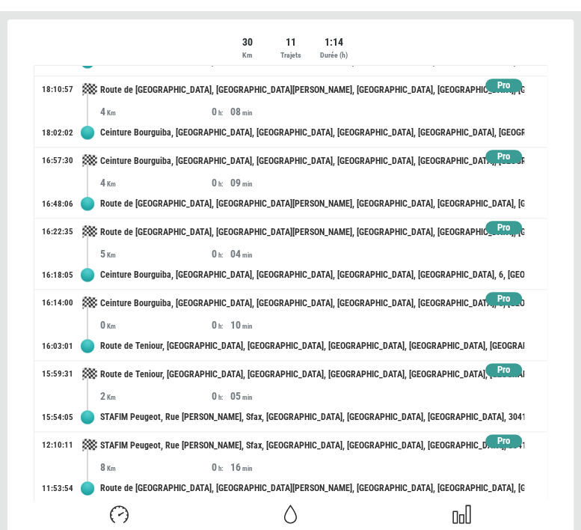
scroll to position [0, 0]
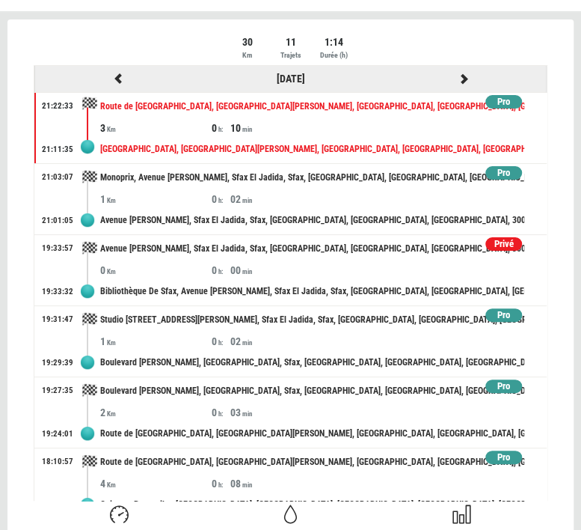
click at [457, 75] on icon at bounding box center [463, 78] width 13 height 10
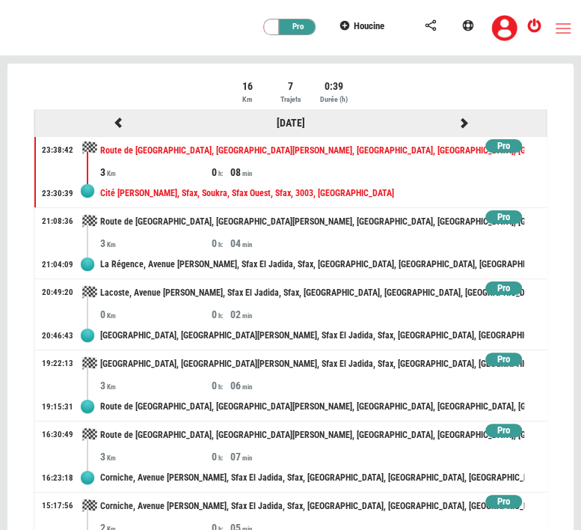
click at [457, 119] on icon at bounding box center [463, 122] width 13 height 10
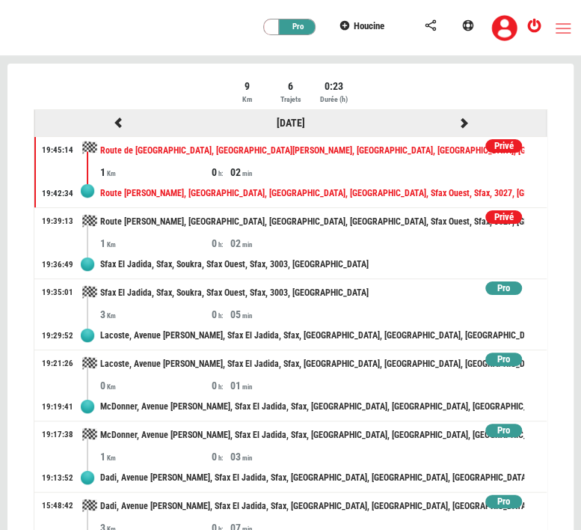
click at [457, 123] on icon at bounding box center [463, 122] width 13 height 10
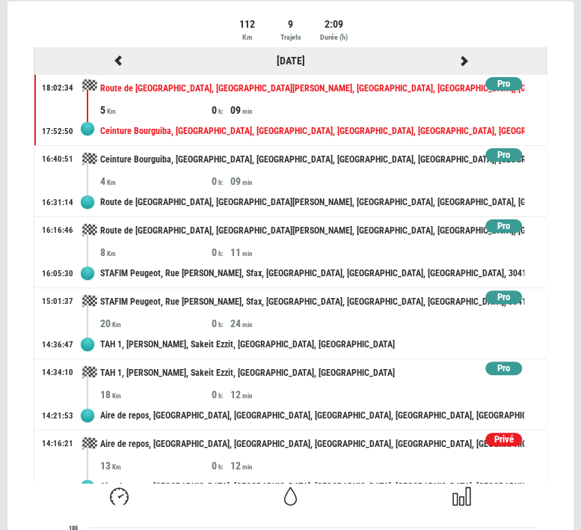
click at [457, 57] on icon at bounding box center [463, 60] width 13 height 10
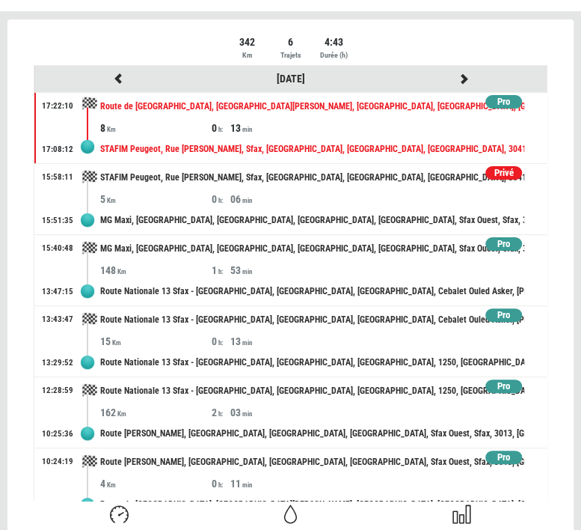
scroll to position [17, 0]
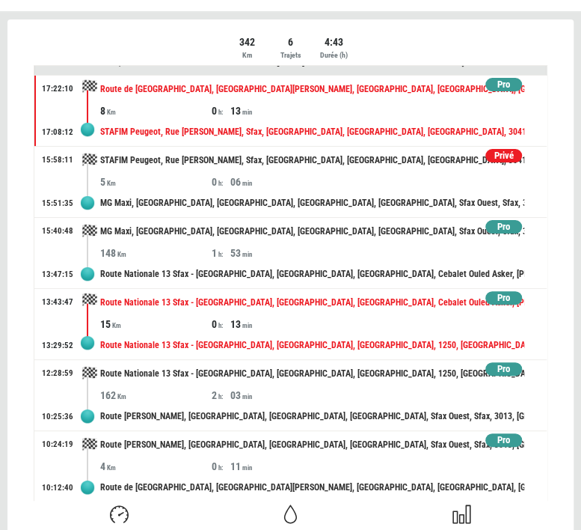
click at [392, 316] on div "15 0 13" at bounding box center [323, 323] width 447 height 15
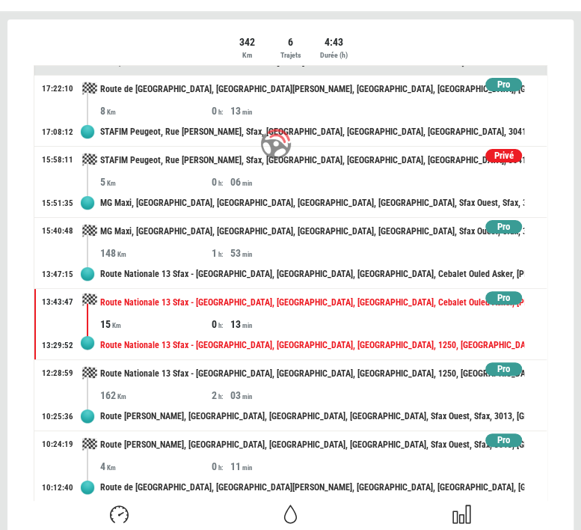
click at [392, 316] on div at bounding box center [290, 527] width 566 height 1016
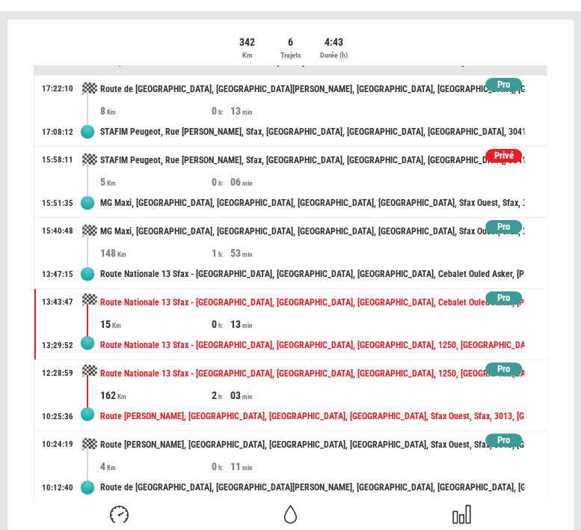
click at [381, 380] on div "Route Nationale 13 Sfax - [GEOGRAPHIC_DATA], [GEOGRAPHIC_DATA], [GEOGRAPHIC_DAT…" at bounding box center [312, 374] width 424 height 28
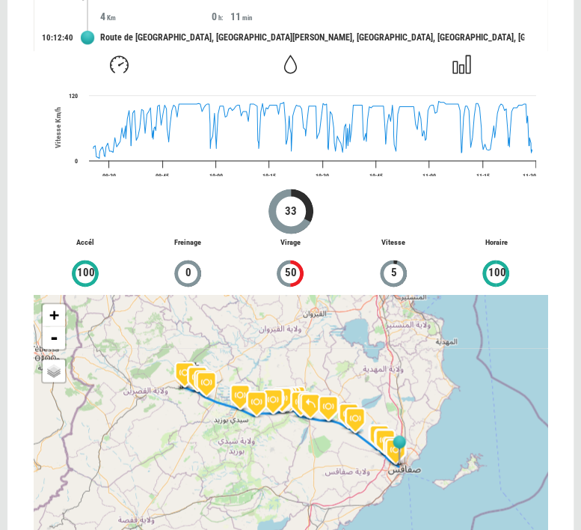
scroll to position [497, 0]
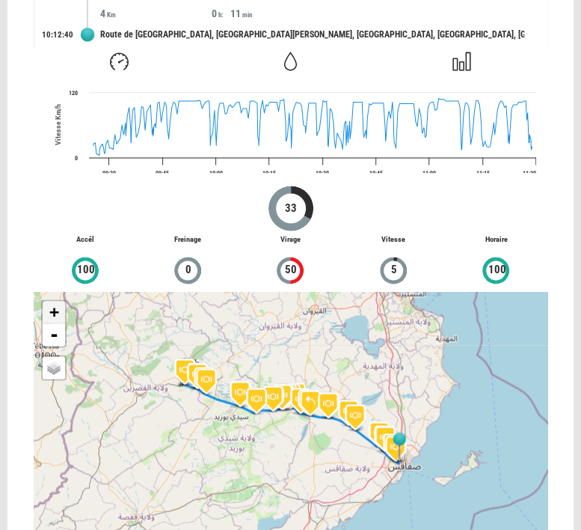
click at [53, 303] on link "+" at bounding box center [54, 312] width 22 height 22
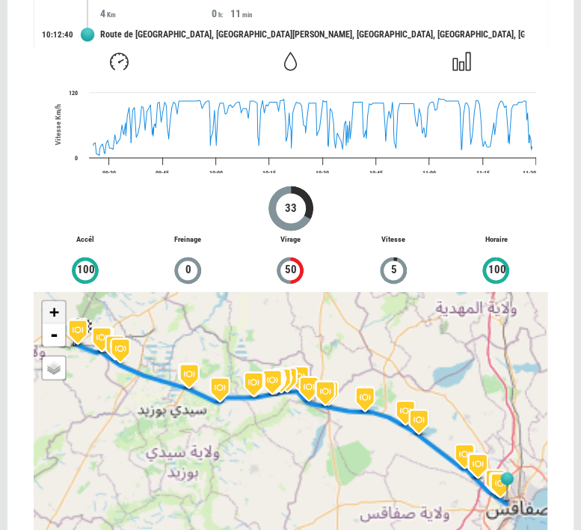
scroll to position [519, 0]
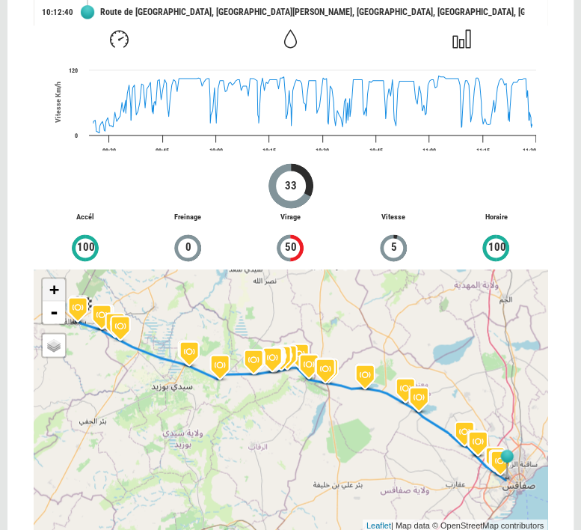
click at [53, 303] on link "-" at bounding box center [54, 312] width 22 height 22
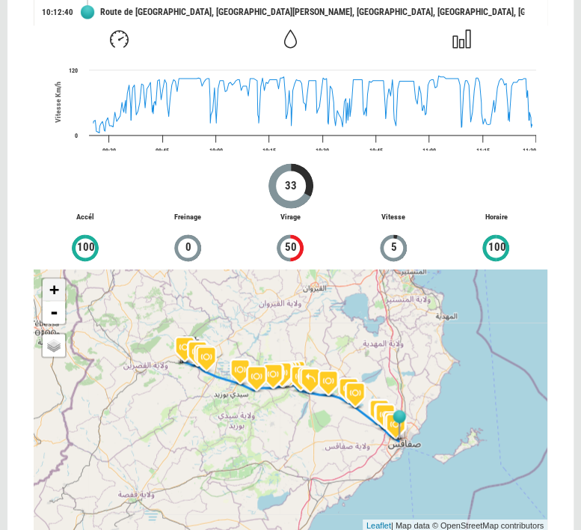
click at [49, 284] on link "+" at bounding box center [54, 289] width 22 height 22
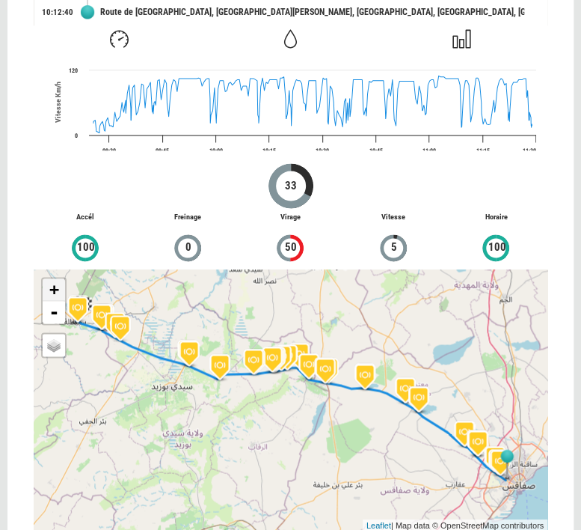
click at [49, 284] on link "+" at bounding box center [54, 289] width 22 height 22
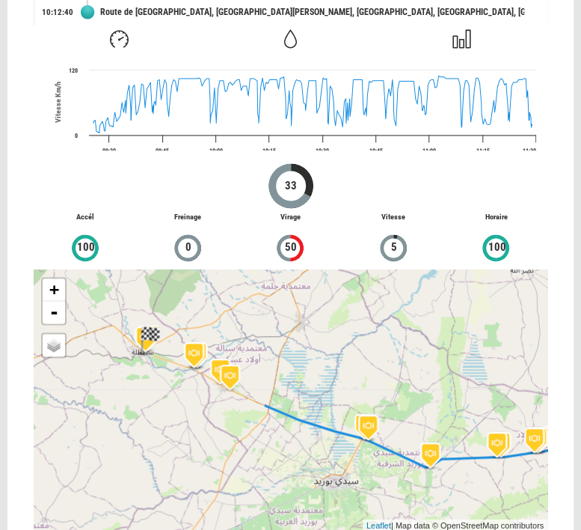
drag, startPoint x: 144, startPoint y: 324, endPoint x: 432, endPoint y: 434, distance: 307.5
click at [432, 434] on div "+ - OSM Map Google Map Google Satellite Leaflet | Map data © OpenStreetMap cont…" at bounding box center [291, 400] width 514 height 262
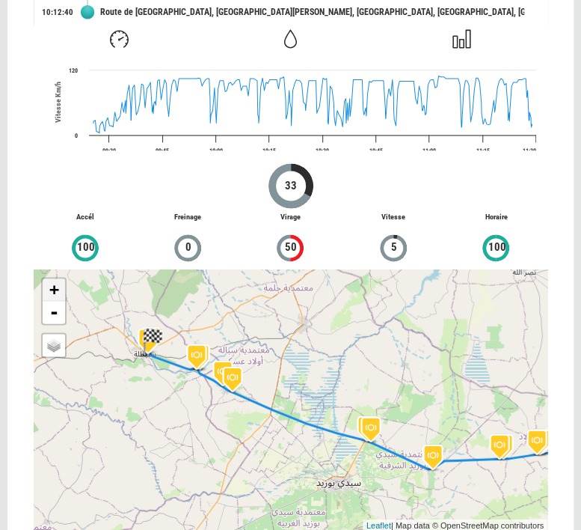
click at [55, 293] on link "+" at bounding box center [54, 289] width 22 height 22
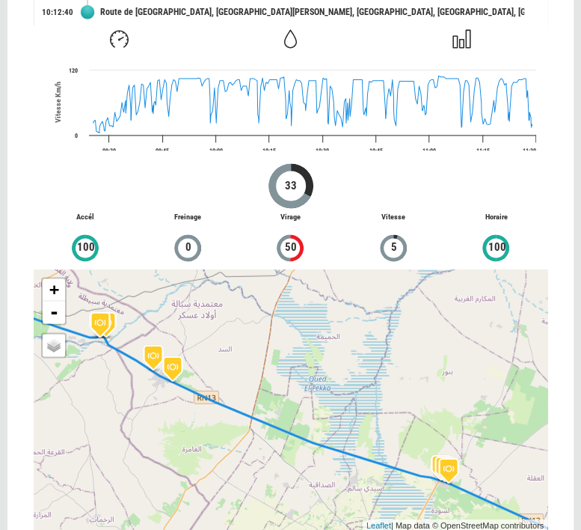
click at [127, 297] on div "+ - OSM Map Google Map Google Satellite Leaflet | Map data © OpenStreetMap cont…" at bounding box center [291, 400] width 514 height 262
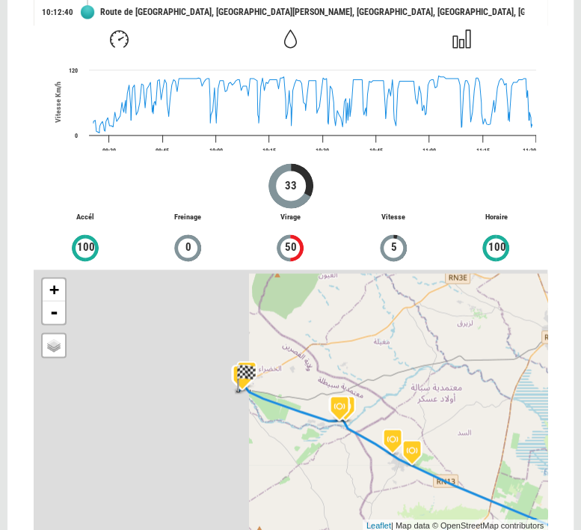
drag, startPoint x: 127, startPoint y: 298, endPoint x: 370, endPoint y: 381, distance: 257.1
click at [370, 381] on div "+ - OSM Map Google Map Google Satellite Leaflet | Map data © OpenStreetMap cont…" at bounding box center [291, 400] width 514 height 262
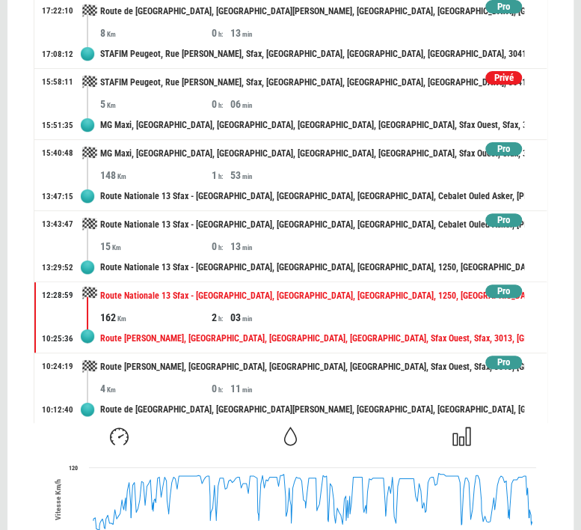
scroll to position [117, 0]
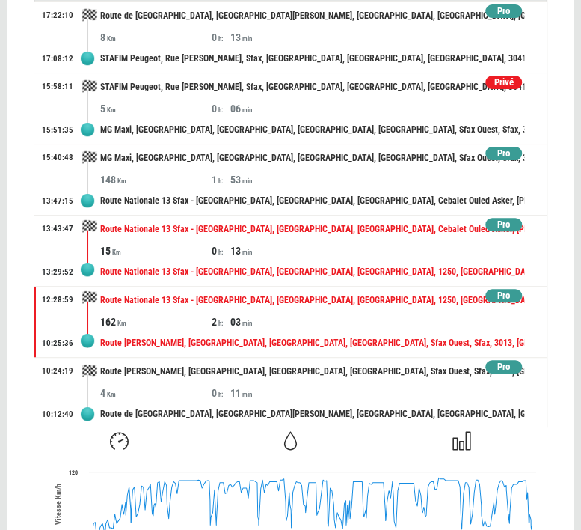
click at [421, 254] on div "15 0 13" at bounding box center [323, 250] width 447 height 15
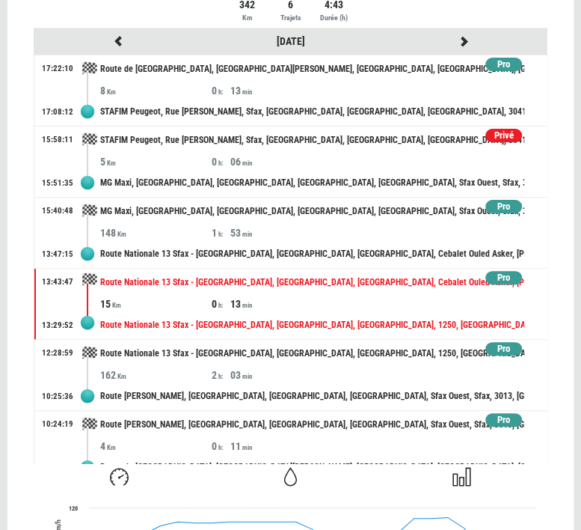
scroll to position [17, 0]
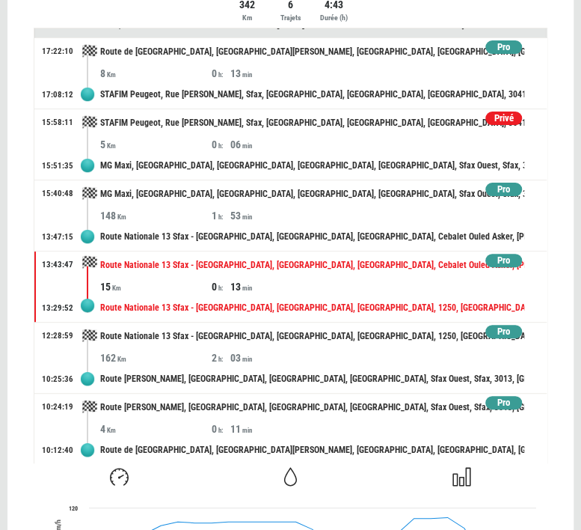
click at [497, 112] on div "Privé" at bounding box center [503, 118] width 37 height 14
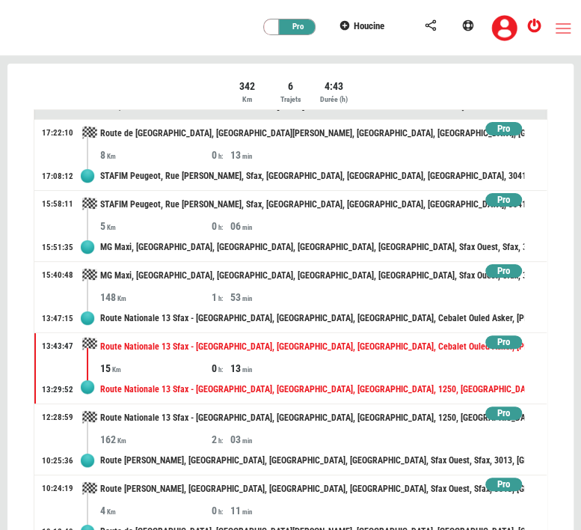
scroll to position [1, 0]
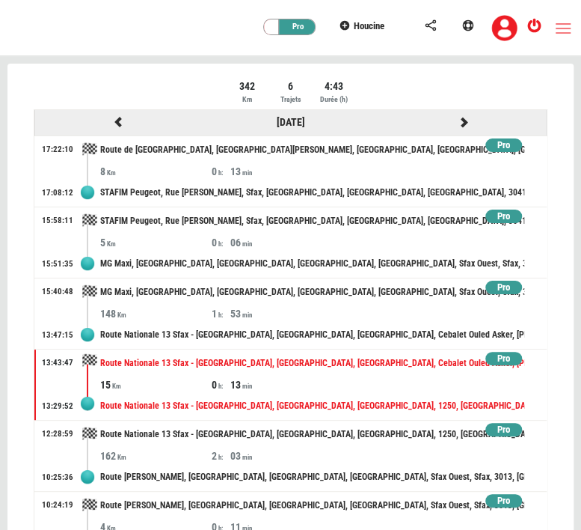
click at [457, 120] on icon at bounding box center [463, 122] width 13 height 10
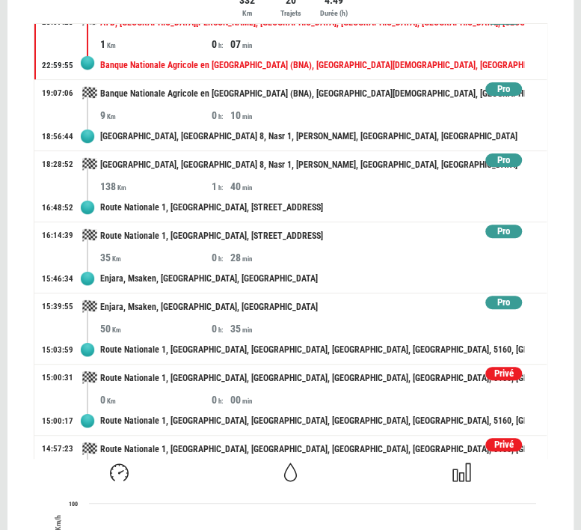
scroll to position [0, 0]
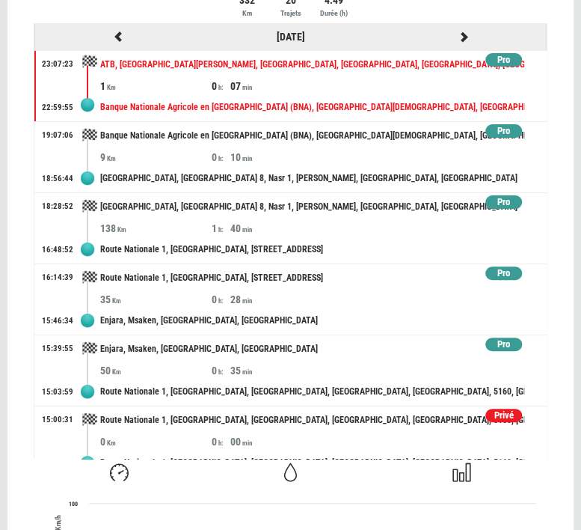
click at [457, 33] on icon at bounding box center [463, 36] width 13 height 10
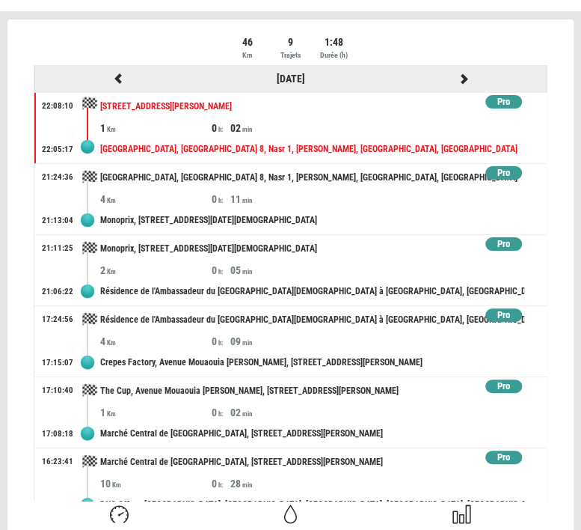
click at [457, 77] on icon at bounding box center [463, 78] width 13 height 10
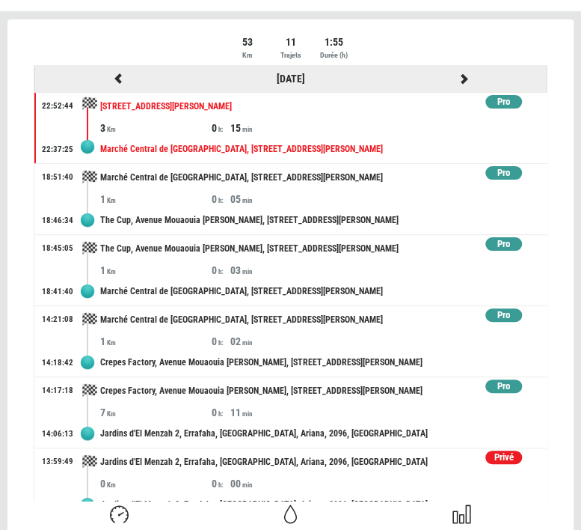
click at [457, 79] on icon at bounding box center [463, 78] width 13 height 10
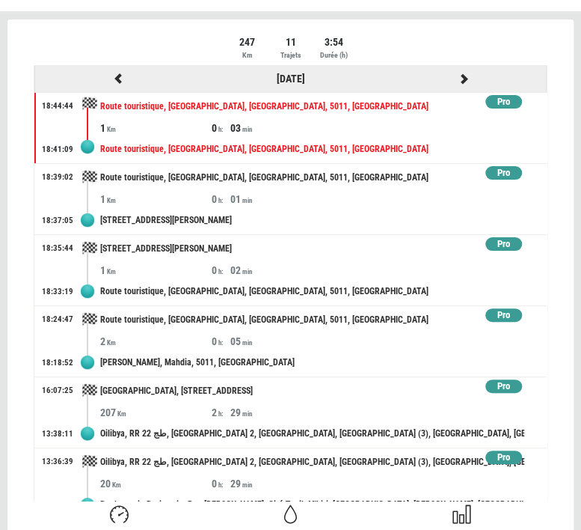
click at [457, 76] on icon at bounding box center [463, 78] width 13 height 10
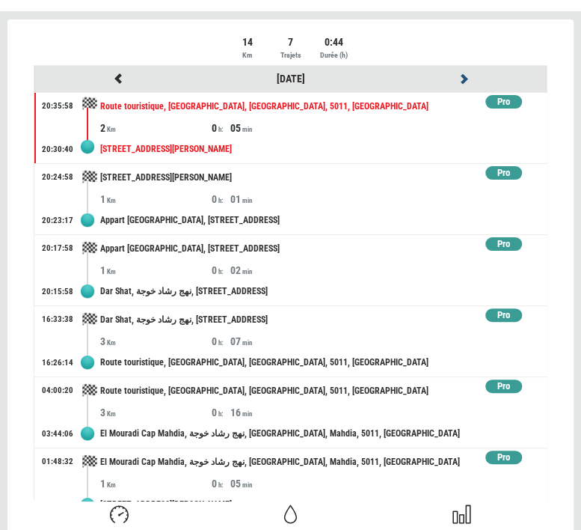
click at [457, 76] on icon at bounding box center [463, 78] width 13 height 10
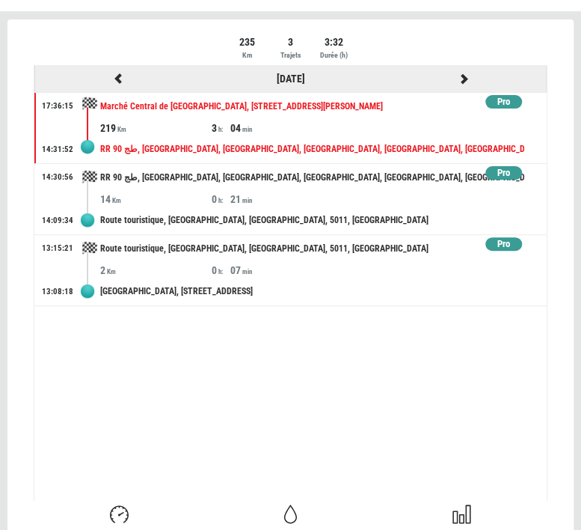
click at [459, 76] on icon at bounding box center [463, 78] width 13 height 10
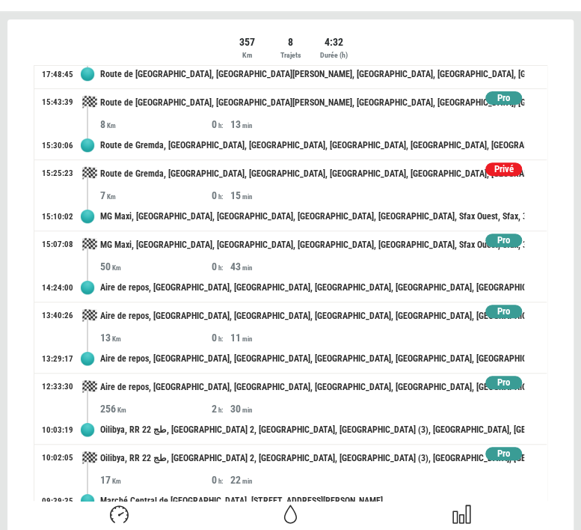
scroll to position [126, 0]
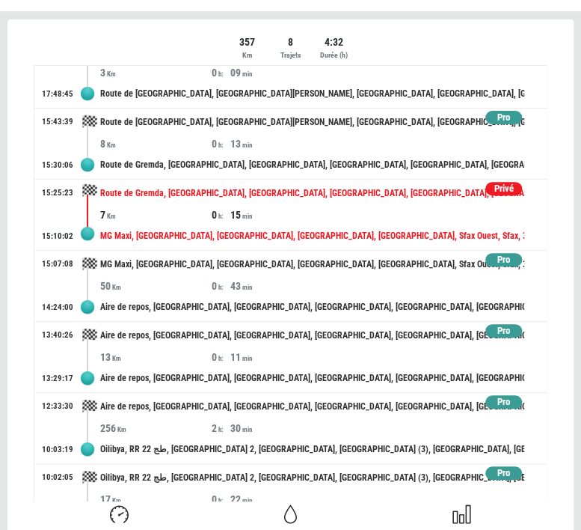
click at [357, 212] on div "7 0 15" at bounding box center [323, 214] width 447 height 15
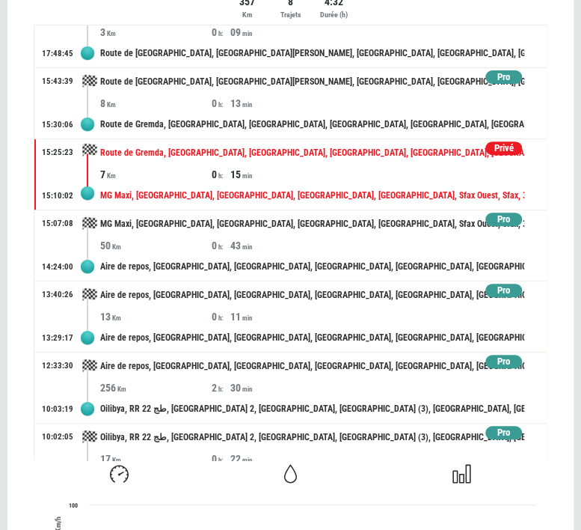
scroll to position [0, 0]
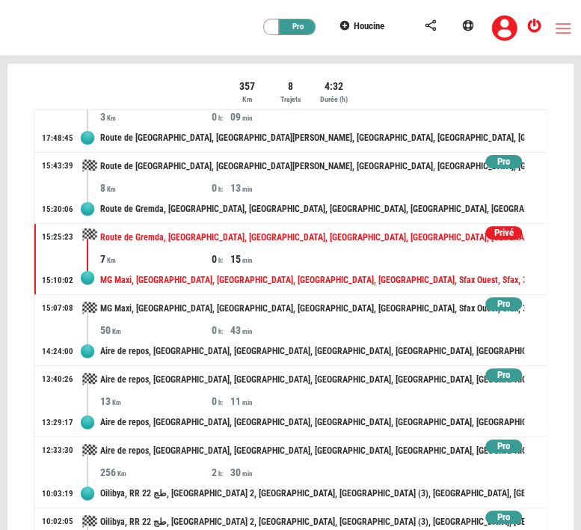
click at [501, 236] on div "Privé" at bounding box center [503, 233] width 37 height 14
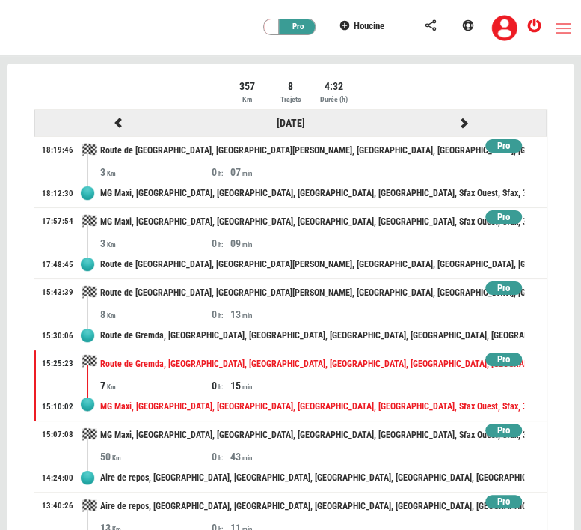
click at [457, 117] on link at bounding box center [463, 123] width 13 height 12
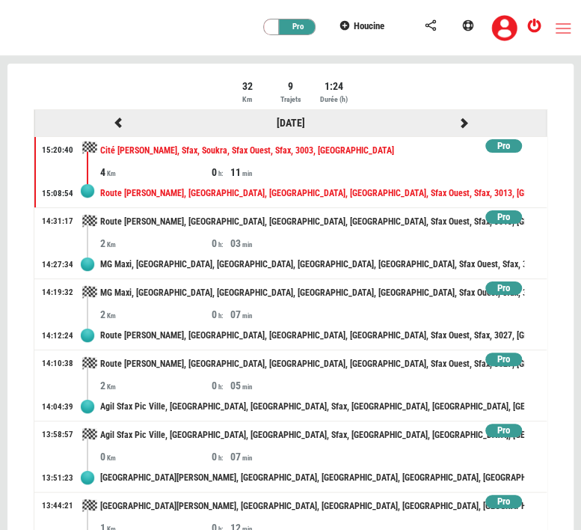
click at [442, 123] on div at bounding box center [463, 123] width 173 height 19
click at [457, 123] on icon at bounding box center [463, 122] width 13 height 10
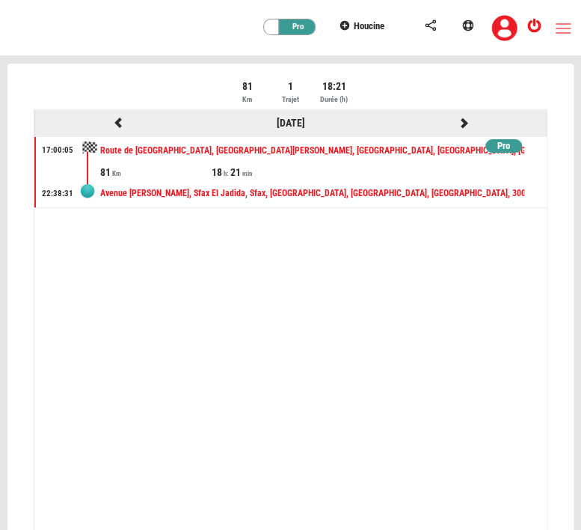
click at [464, 125] on icon at bounding box center [463, 122] width 13 height 10
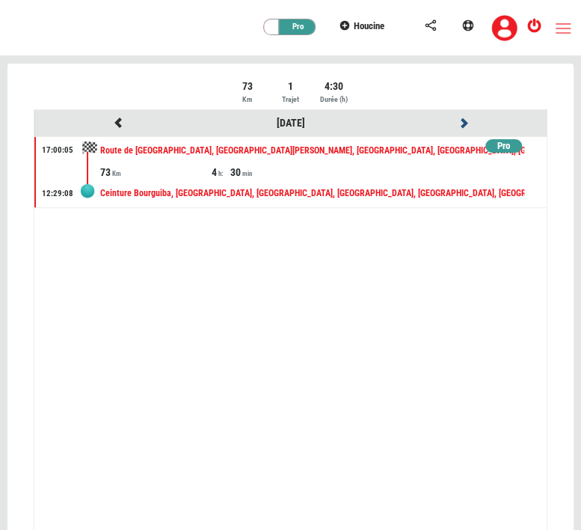
click at [464, 125] on icon at bounding box center [463, 122] width 13 height 10
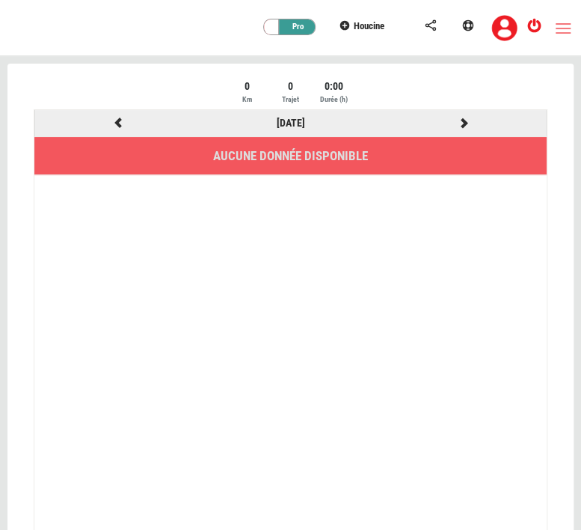
click at [122, 117] on icon at bounding box center [117, 122] width 13 height 10
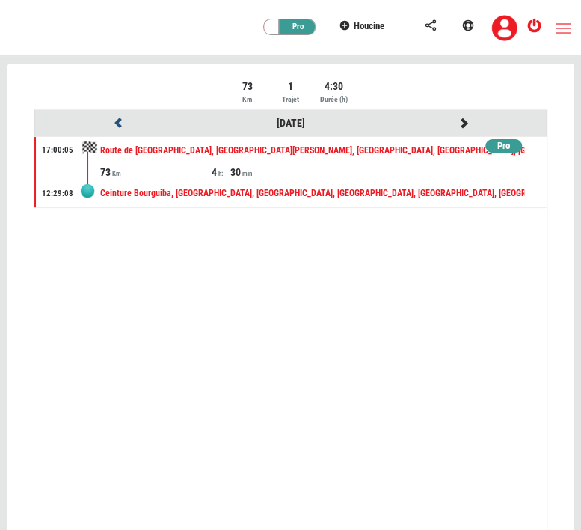
click at [122, 117] on icon at bounding box center [117, 122] width 13 height 10
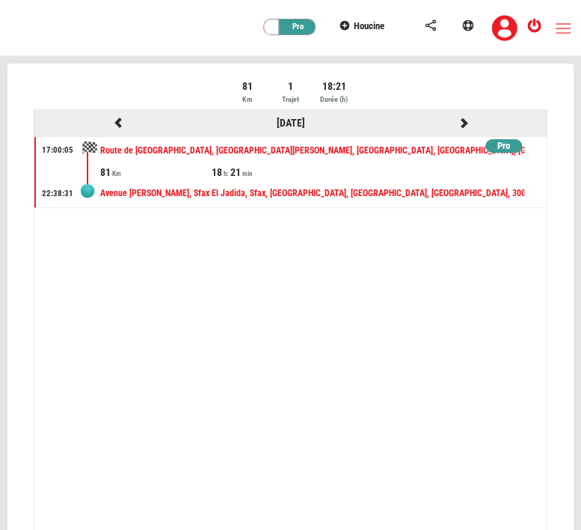
click at [463, 127] on icon at bounding box center [463, 122] width 13 height 10
click at [127, 123] on div at bounding box center [117, 123] width 173 height 19
click at [111, 121] on icon at bounding box center [117, 122] width 13 height 10
click at [469, 126] on icon at bounding box center [463, 122] width 13 height 10
click at [460, 125] on icon at bounding box center [463, 122] width 13 height 10
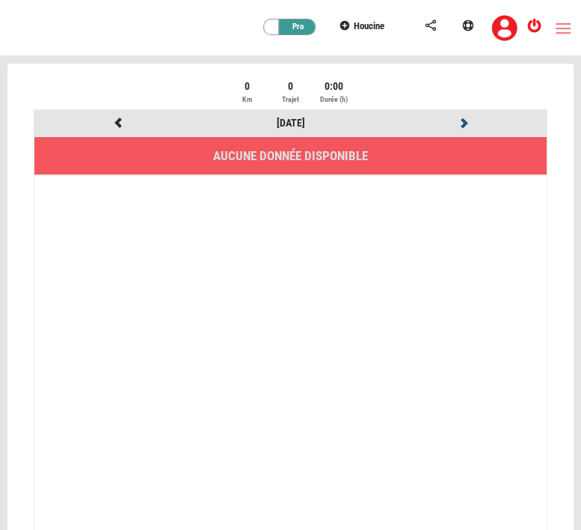
click at [460, 125] on icon at bounding box center [463, 122] width 13 height 10
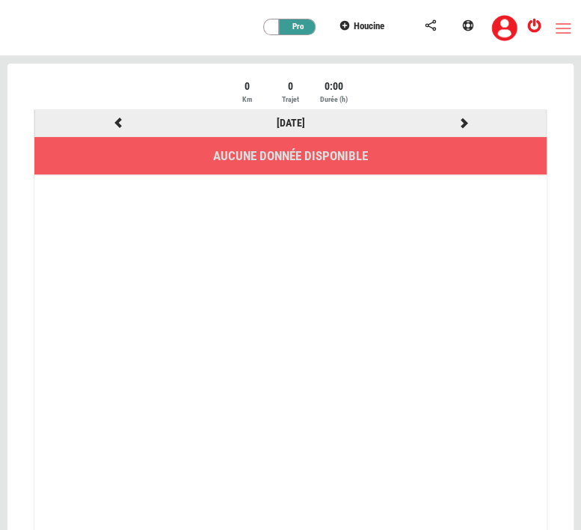
click at [461, 123] on icon at bounding box center [463, 122] width 13 height 10
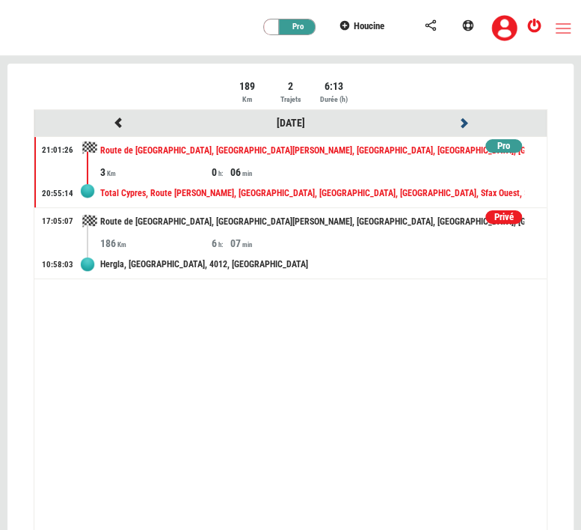
click at [461, 123] on icon at bounding box center [463, 122] width 13 height 10
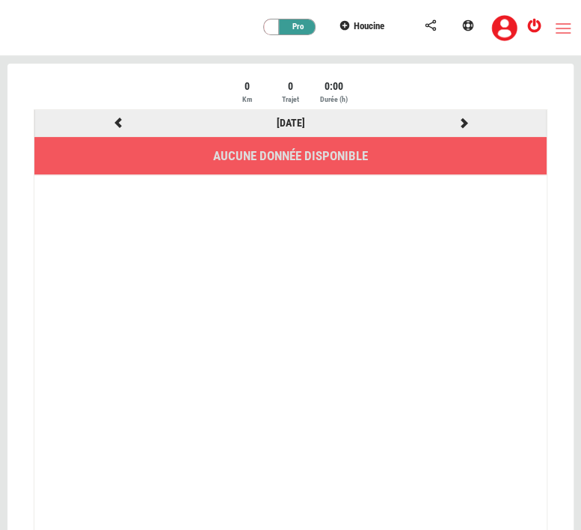
click at [112, 121] on icon at bounding box center [117, 122] width 13 height 10
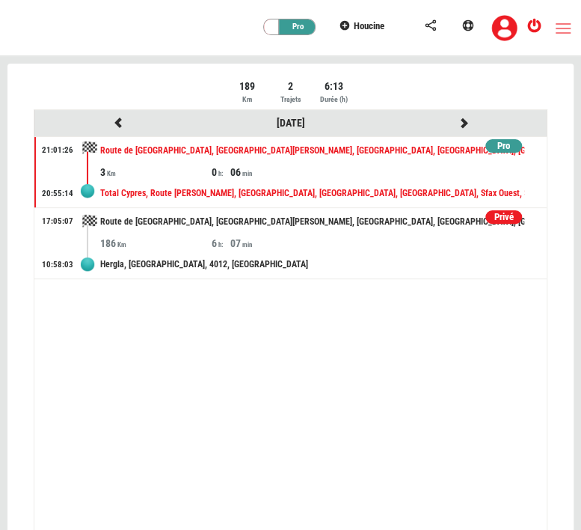
click at [506, 217] on div "Privé" at bounding box center [503, 217] width 37 height 14
click at [506, 215] on div "Pro" at bounding box center [503, 217] width 37 height 14
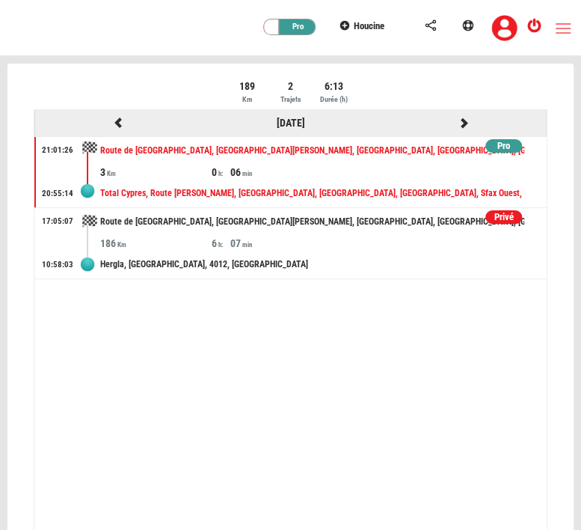
click at [462, 126] on icon at bounding box center [463, 122] width 13 height 10
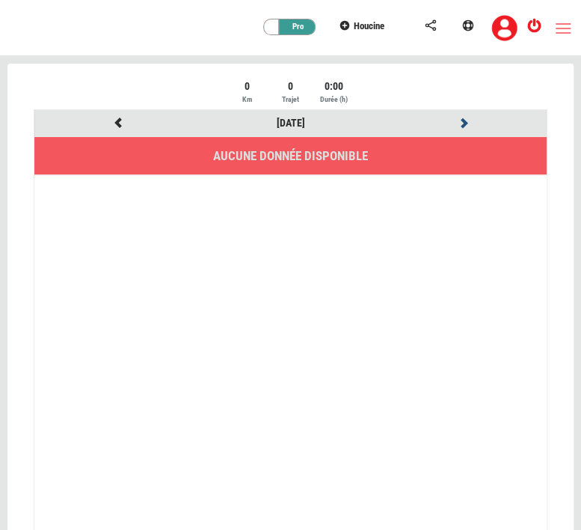
click at [462, 126] on icon at bounding box center [463, 122] width 13 height 10
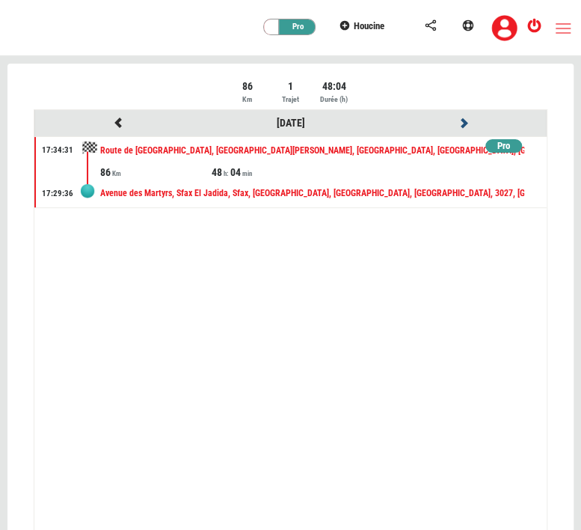
click at [462, 126] on icon at bounding box center [463, 122] width 13 height 10
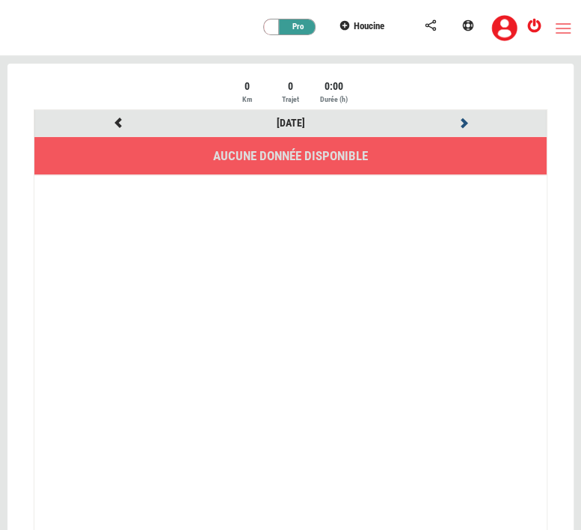
click at [462, 126] on icon at bounding box center [463, 122] width 13 height 10
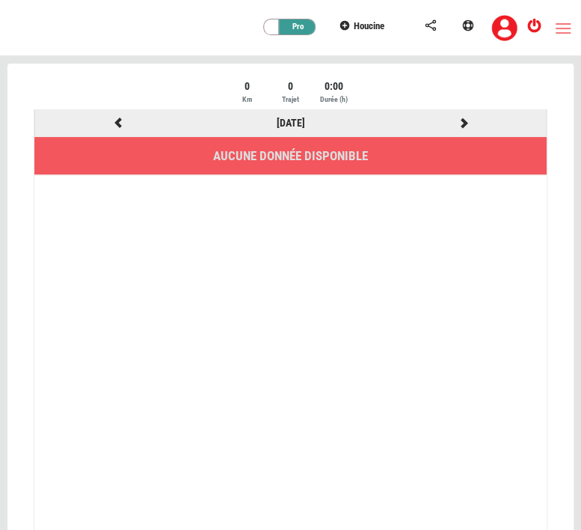
click at [462, 126] on icon at bounding box center [463, 122] width 13 height 10
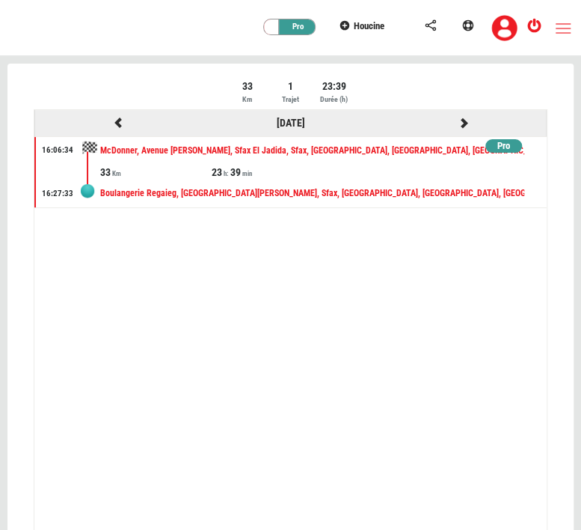
click at [462, 126] on icon at bounding box center [463, 122] width 13 height 10
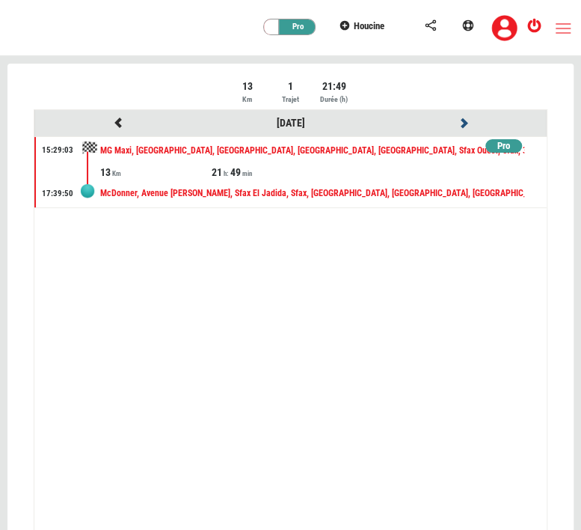
click at [462, 126] on icon at bounding box center [463, 122] width 13 height 10
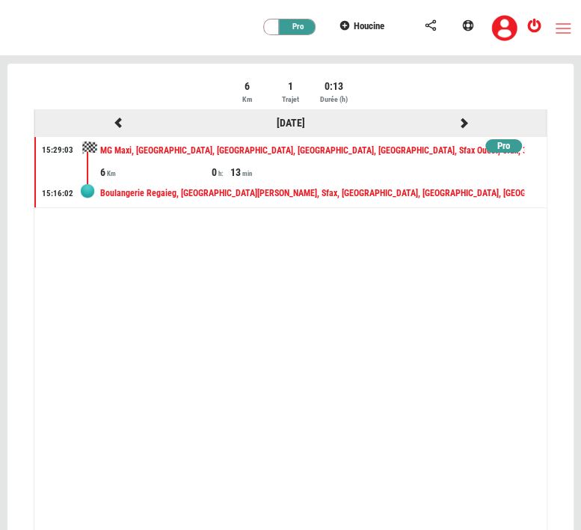
click at [462, 126] on icon at bounding box center [463, 122] width 13 height 10
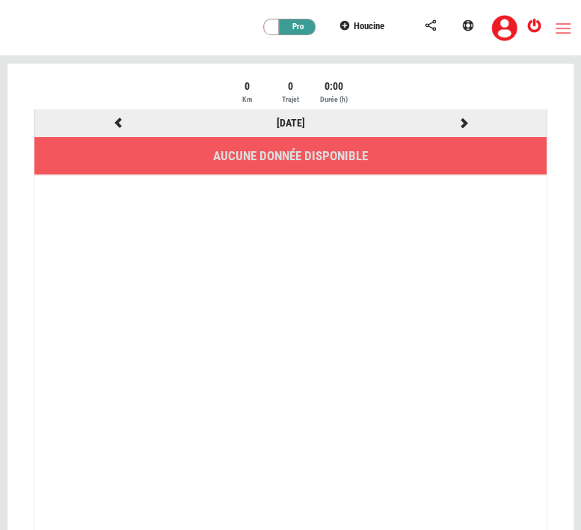
click at [462, 126] on icon at bounding box center [463, 122] width 13 height 10
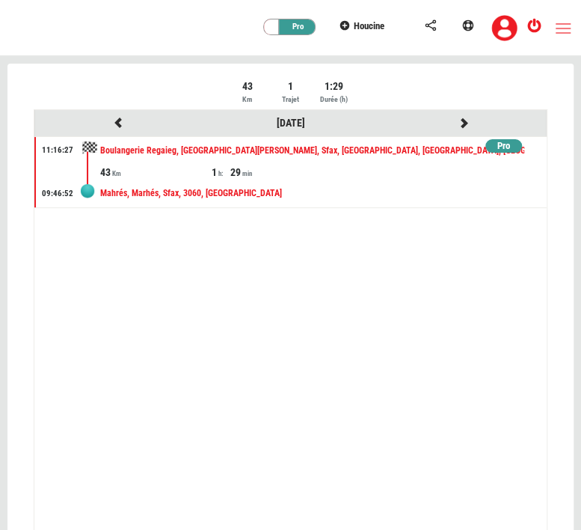
click at [462, 126] on icon at bounding box center [463, 122] width 13 height 10
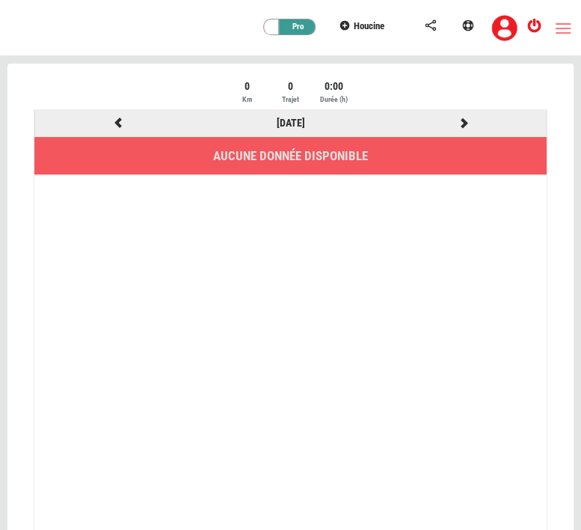
click at [462, 126] on icon at bounding box center [463, 122] width 13 height 10
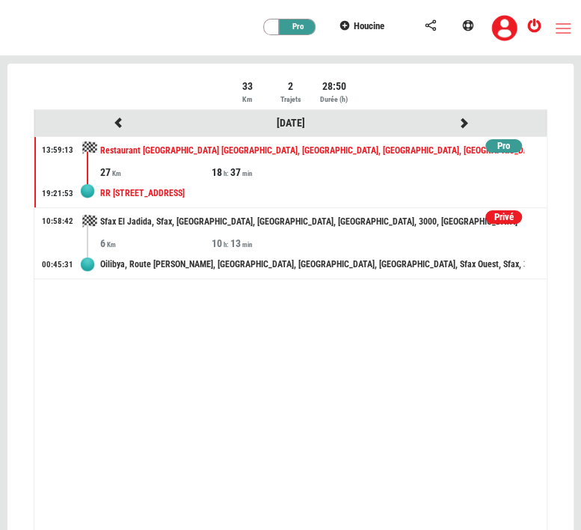
click at [508, 220] on div "Privé" at bounding box center [503, 217] width 37 height 14
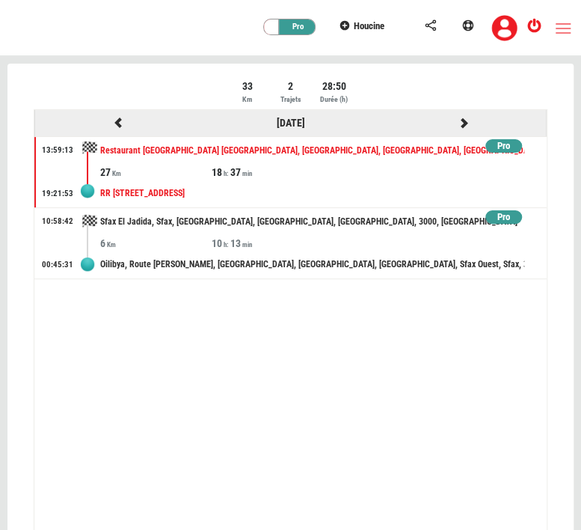
click at [123, 125] on icon at bounding box center [117, 122] width 13 height 10
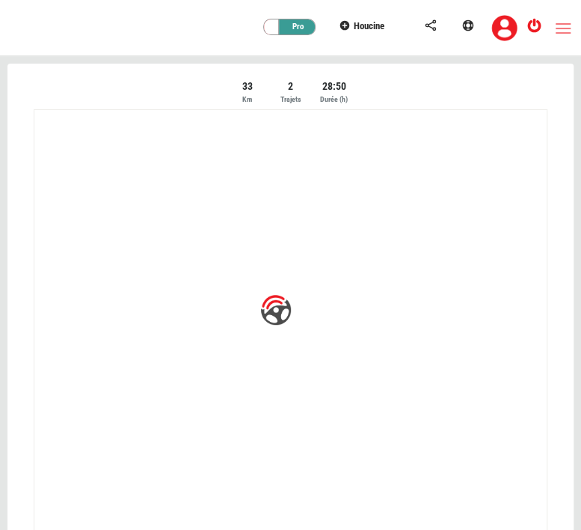
click at [123, 125] on div at bounding box center [290, 319] width 566 height 511
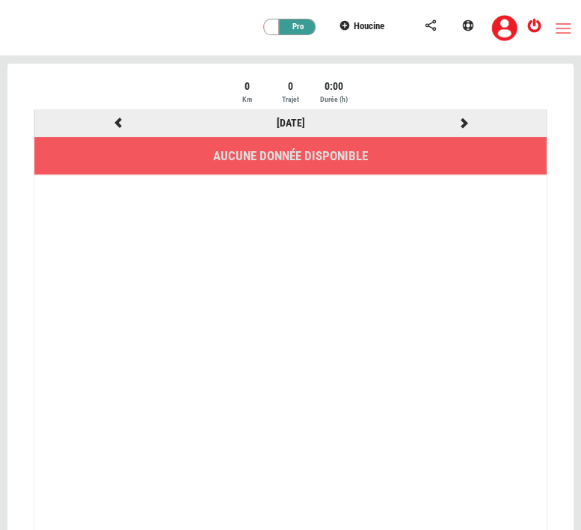
click at [122, 124] on icon at bounding box center [117, 122] width 13 height 10
click at [116, 117] on icon at bounding box center [117, 122] width 13 height 10
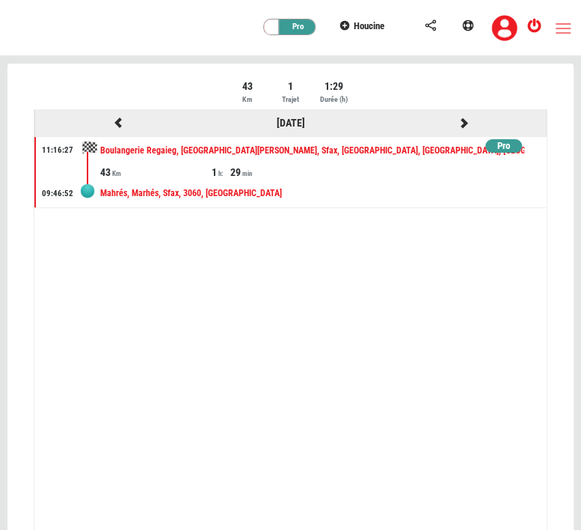
click at [116, 117] on icon at bounding box center [117, 122] width 13 height 10
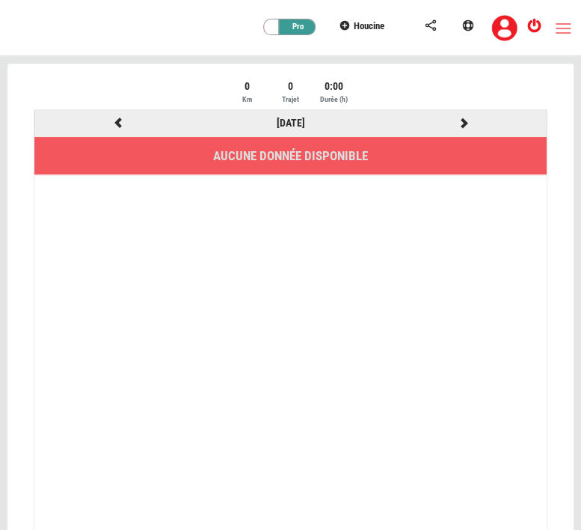
click at [116, 117] on icon at bounding box center [117, 122] width 13 height 10
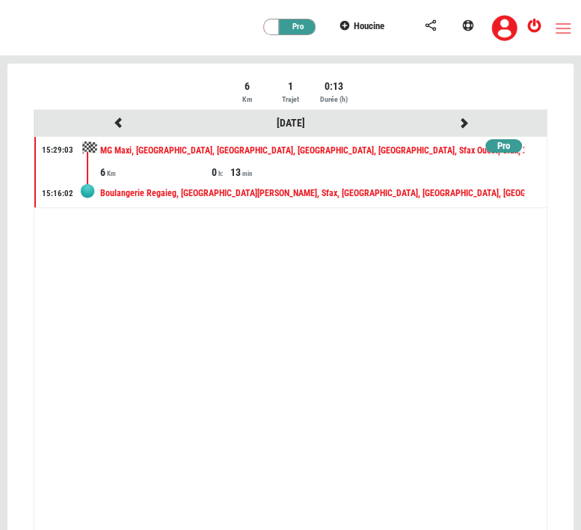
click at [116, 117] on icon at bounding box center [117, 122] width 13 height 10
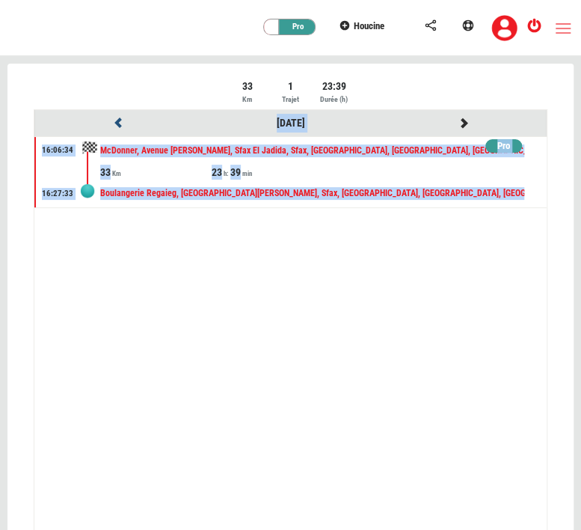
click at [116, 117] on icon at bounding box center [117, 122] width 13 height 10
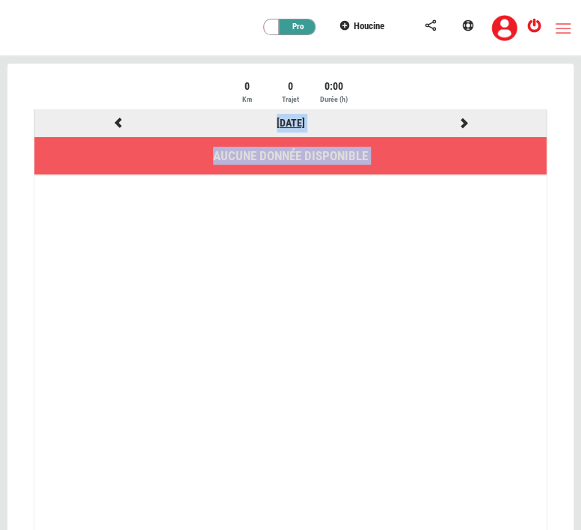
click at [277, 120] on link "[DATE]" at bounding box center [291, 123] width 28 height 12
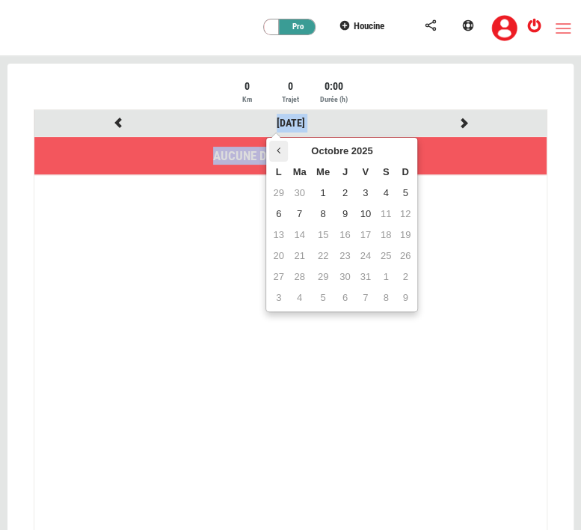
click at [279, 153] on icon at bounding box center [279, 150] width 4 height 10
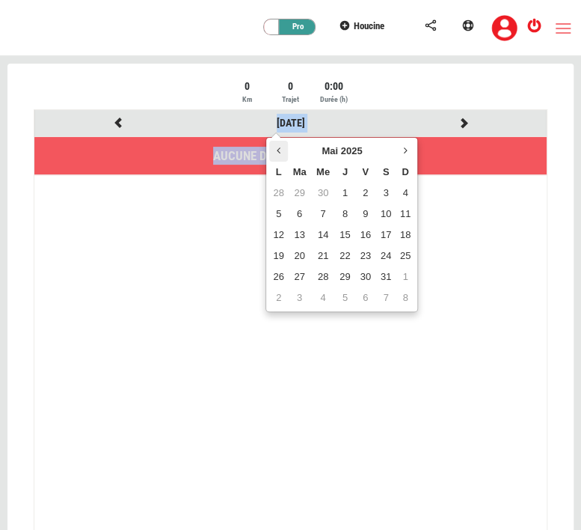
click at [279, 153] on icon at bounding box center [279, 150] width 4 height 10
click at [404, 154] on icon at bounding box center [406, 150] width 4 height 10
click at [282, 252] on td "19" at bounding box center [278, 255] width 18 height 21
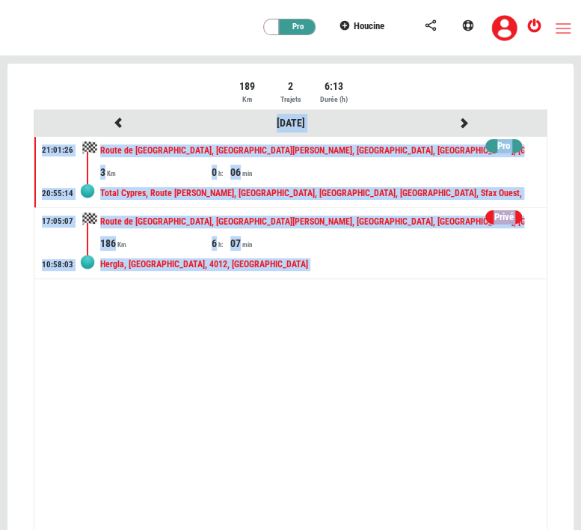
click at [220, 274] on div "Hergla, [GEOGRAPHIC_DATA], 4012, [GEOGRAPHIC_DATA]" at bounding box center [312, 265] width 424 height 28
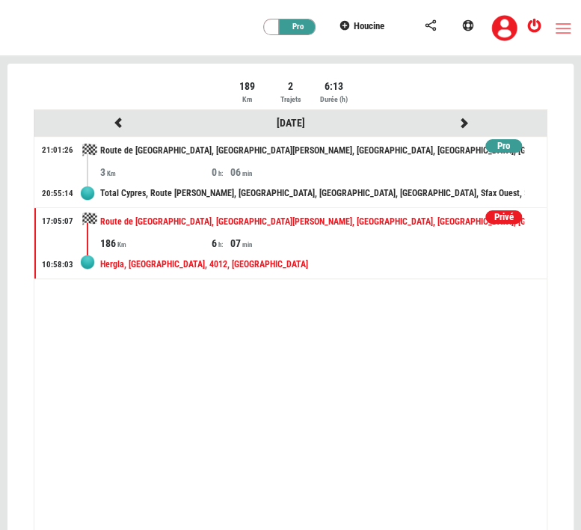
click at [505, 210] on div "Privé" at bounding box center [503, 217] width 37 height 14
click at [500, 213] on div "Pro" at bounding box center [503, 217] width 37 height 14
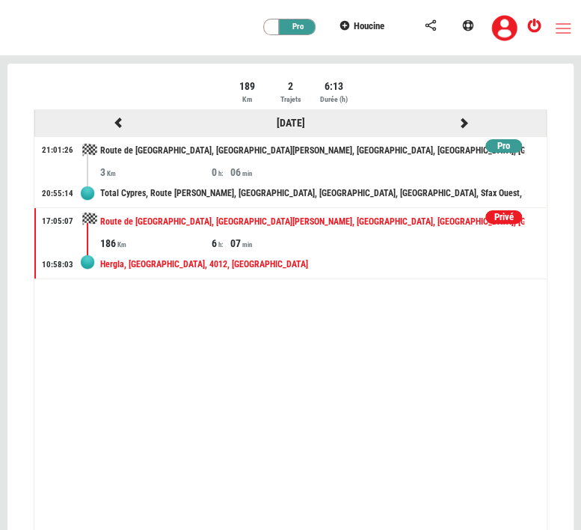
click at [462, 122] on icon at bounding box center [463, 122] width 13 height 10
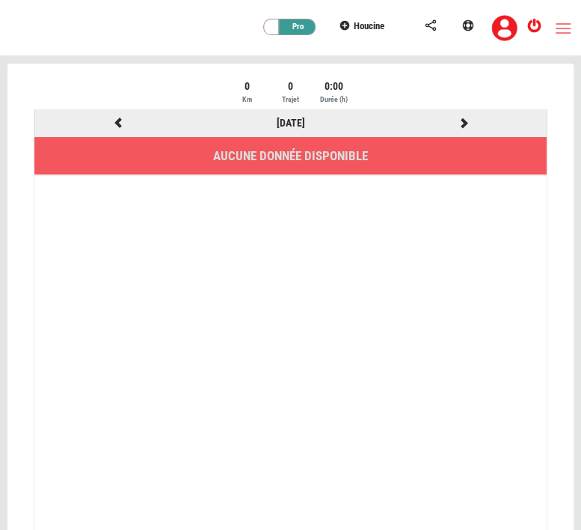
click at [119, 117] on icon at bounding box center [117, 122] width 13 height 10
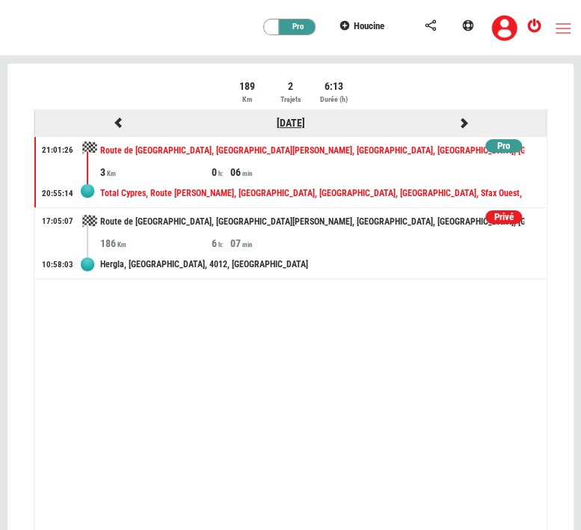
click at [298, 124] on link "[DATE]" at bounding box center [291, 123] width 28 height 12
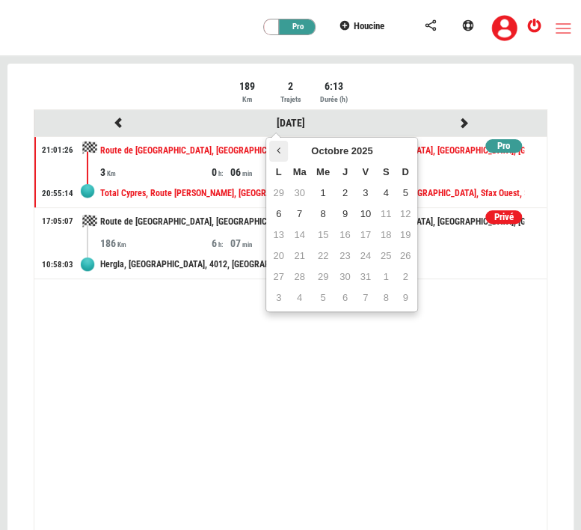
click at [271, 151] on th at bounding box center [278, 151] width 18 height 21
click at [352, 229] on td "12" at bounding box center [345, 234] width 20 height 21
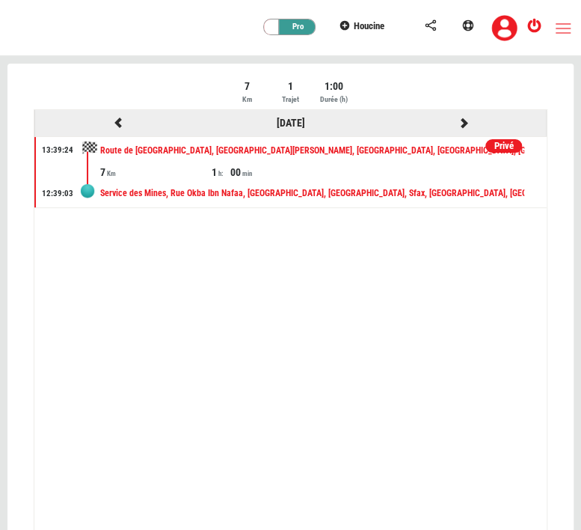
click at [467, 123] on icon at bounding box center [463, 122] width 13 height 10
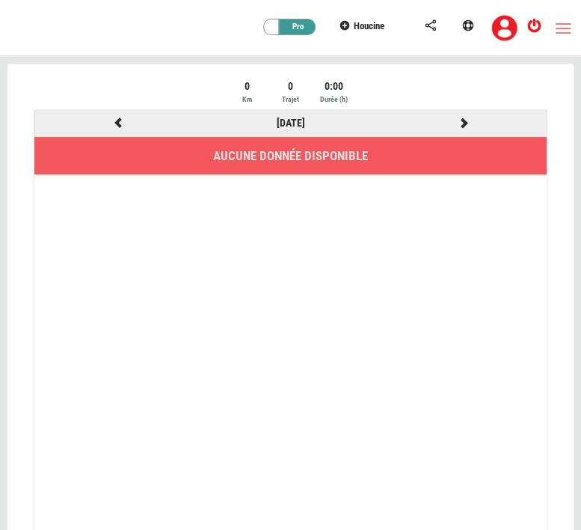
click at [458, 115] on div at bounding box center [463, 123] width 173 height 19
click at [462, 118] on icon at bounding box center [463, 122] width 13 height 10
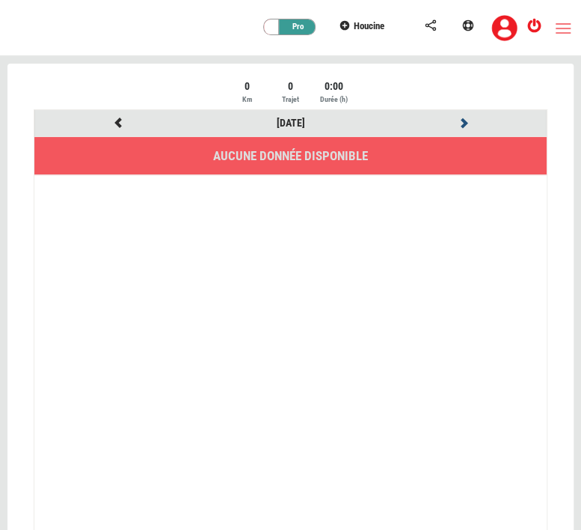
click at [462, 118] on icon at bounding box center [463, 122] width 13 height 10
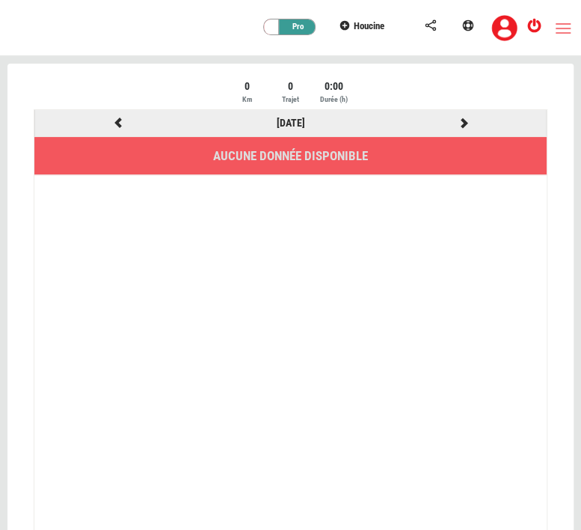
click at [462, 118] on icon at bounding box center [463, 122] width 13 height 10
click at [291, 121] on link "[DATE]" at bounding box center [291, 123] width 28 height 12
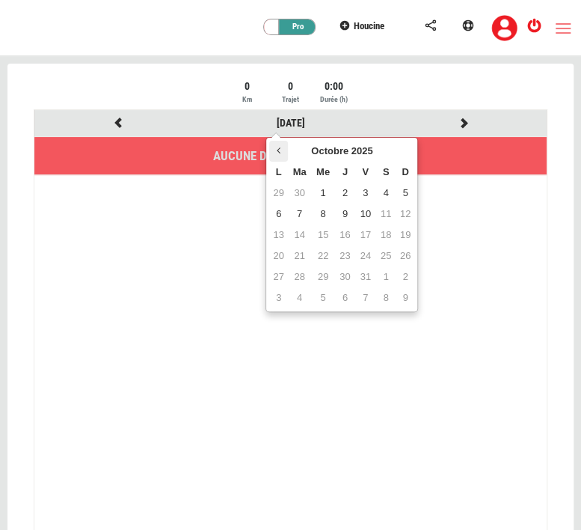
click at [280, 147] on icon at bounding box center [279, 150] width 4 height 10
click at [294, 236] on td "10" at bounding box center [299, 234] width 23 height 21
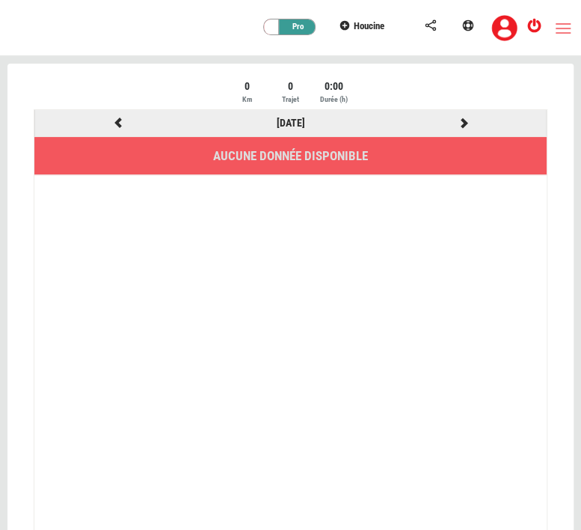
click at [467, 117] on icon at bounding box center [463, 122] width 13 height 10
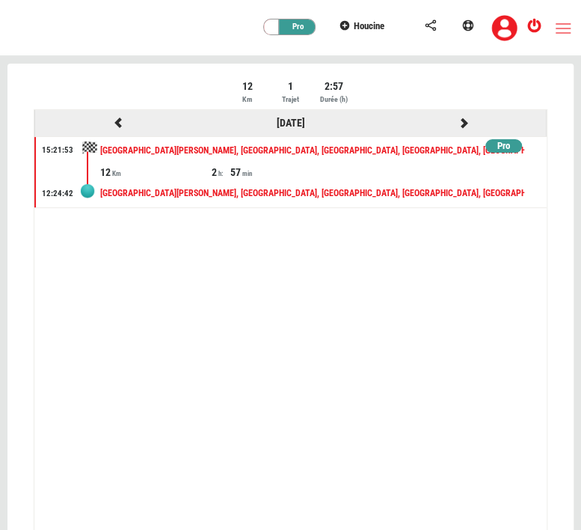
click at [464, 120] on icon at bounding box center [463, 122] width 13 height 10
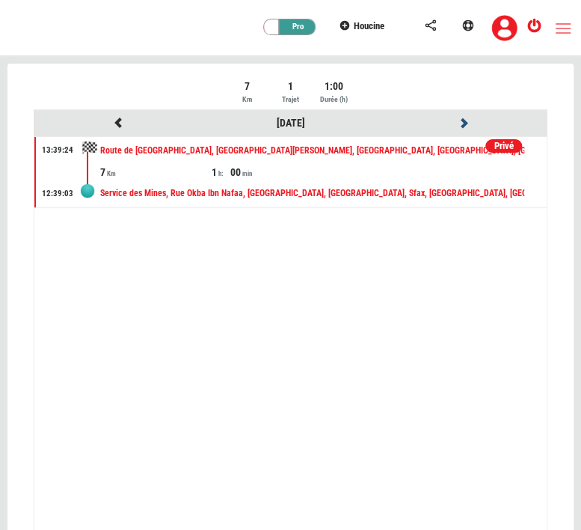
click at [464, 120] on icon at bounding box center [463, 122] width 13 height 10
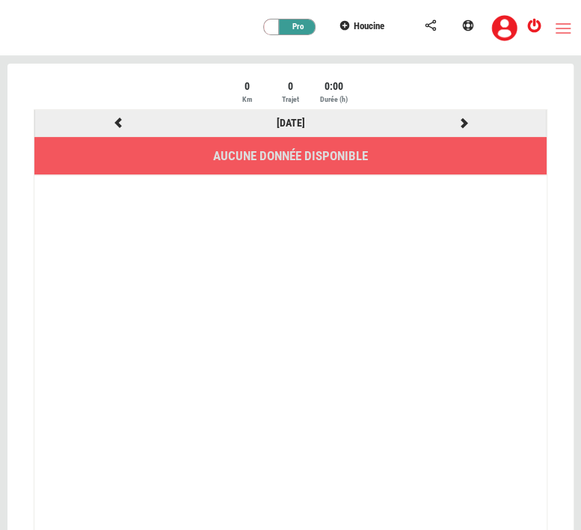
click at [464, 120] on icon at bounding box center [463, 122] width 13 height 10
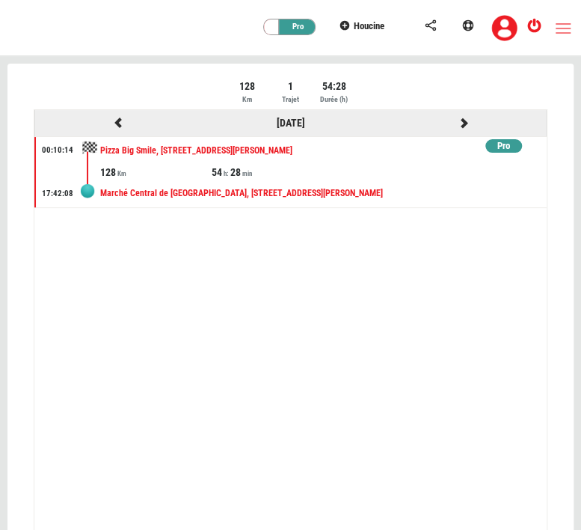
click at [464, 120] on icon at bounding box center [463, 122] width 13 height 10
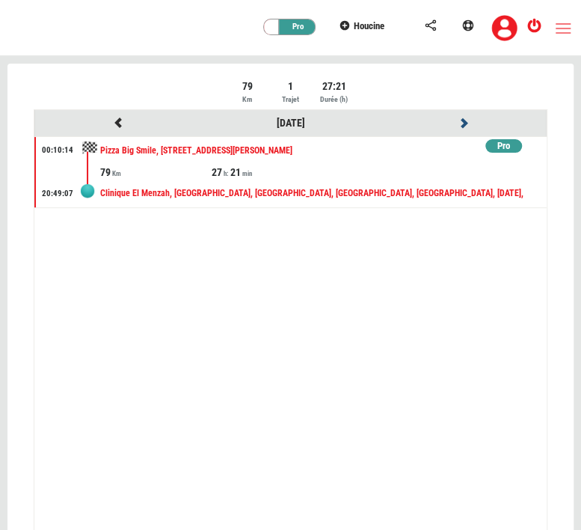
click at [464, 120] on icon at bounding box center [463, 122] width 13 height 10
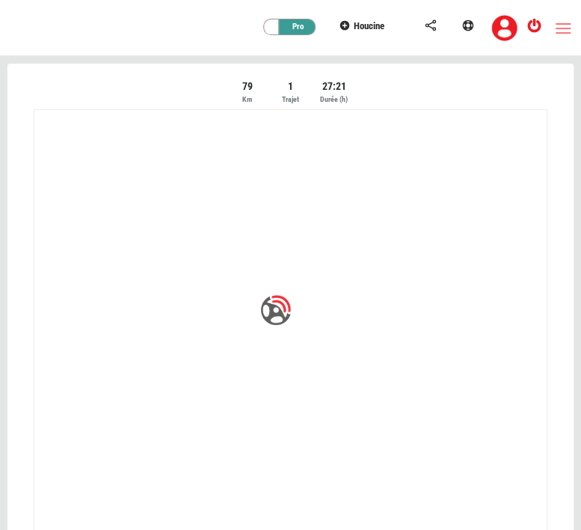
click at [464, 120] on div at bounding box center [290, 319] width 566 height 511
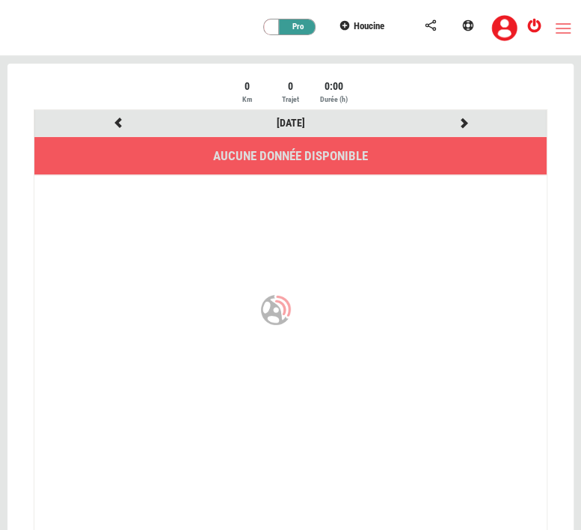
click at [464, 120] on icon at bounding box center [463, 122] width 13 height 10
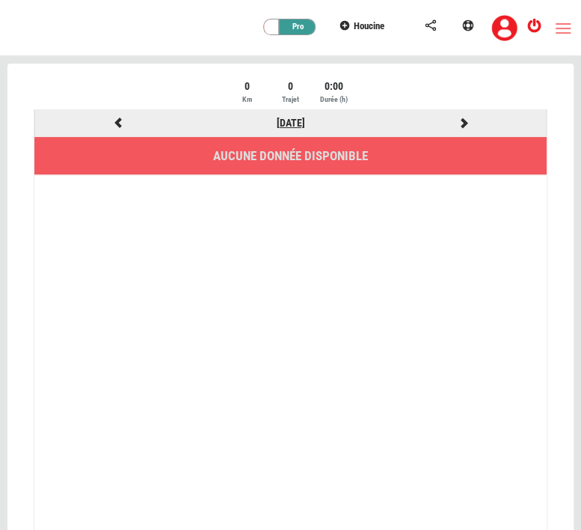
click at [283, 126] on link "[DATE]" at bounding box center [291, 123] width 28 height 12
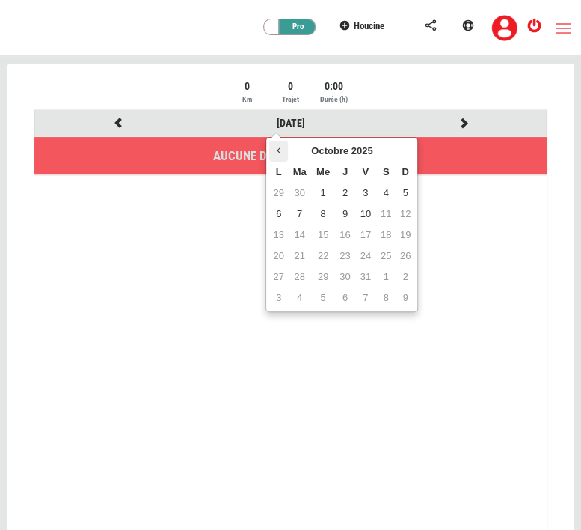
click at [277, 146] on icon at bounding box center [279, 150] width 4 height 10
click at [352, 236] on td "17" at bounding box center [345, 234] width 20 height 21
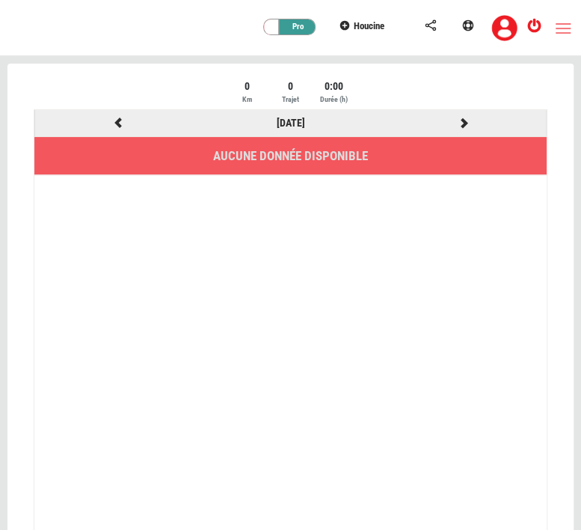
click at [467, 120] on icon at bounding box center [463, 122] width 13 height 10
click at [299, 114] on div "[DATE]" at bounding box center [290, 123] width 173 height 19
click at [299, 117] on link "[DATE]" at bounding box center [291, 123] width 28 height 12
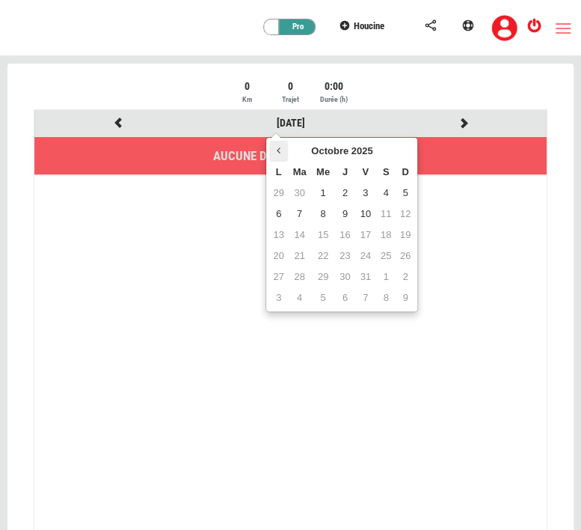
click at [284, 150] on th at bounding box center [278, 151] width 18 height 21
click at [307, 254] on td "22" at bounding box center [299, 255] width 23 height 21
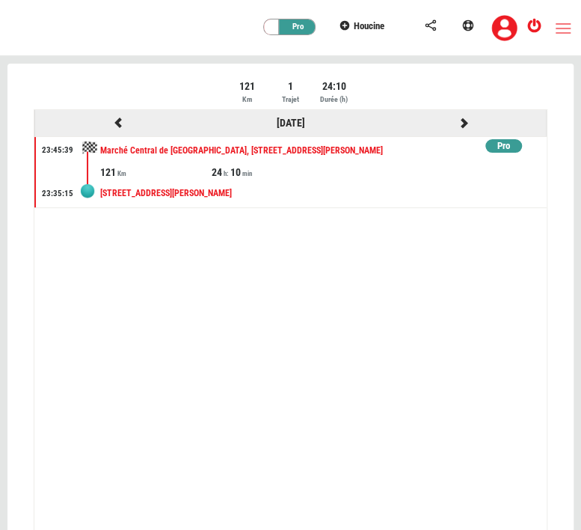
click at [289, 114] on div "[DATE]" at bounding box center [290, 123] width 173 height 19
click at [292, 117] on link "[DATE]" at bounding box center [291, 123] width 28 height 12
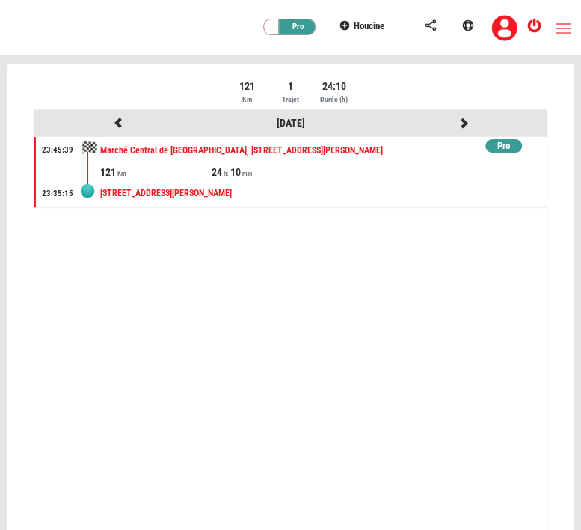
click at [146, 277] on ul "[DATE] Pro 23:45:39 23:35:15 Marché [GEOGRAPHIC_DATA], [GEOGRAPHIC_DATA], [GEOG…" at bounding box center [290, 327] width 512 height 435
